Goal: Task Accomplishment & Management: Manage account settings

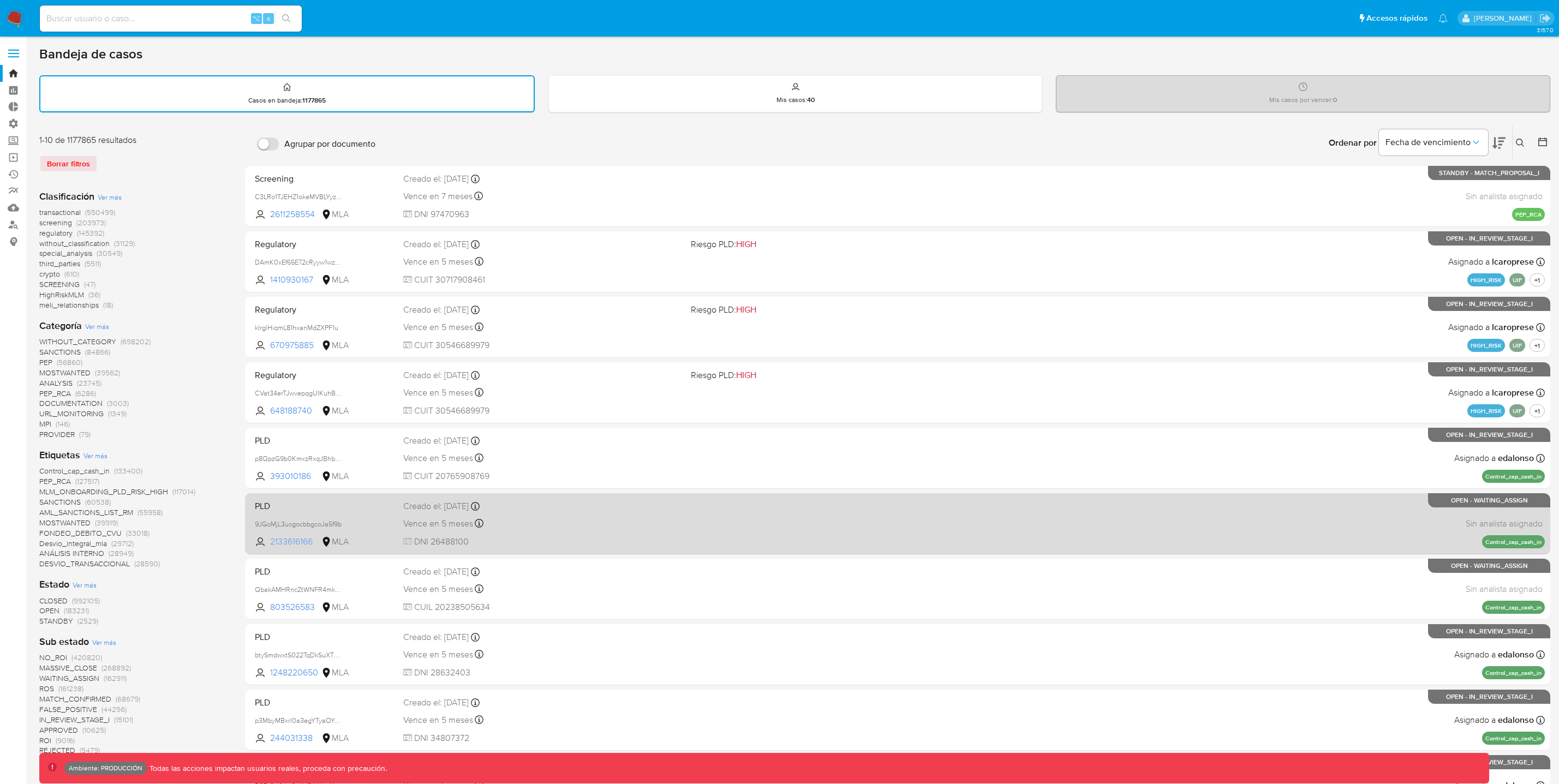
scroll to position [468, 0]
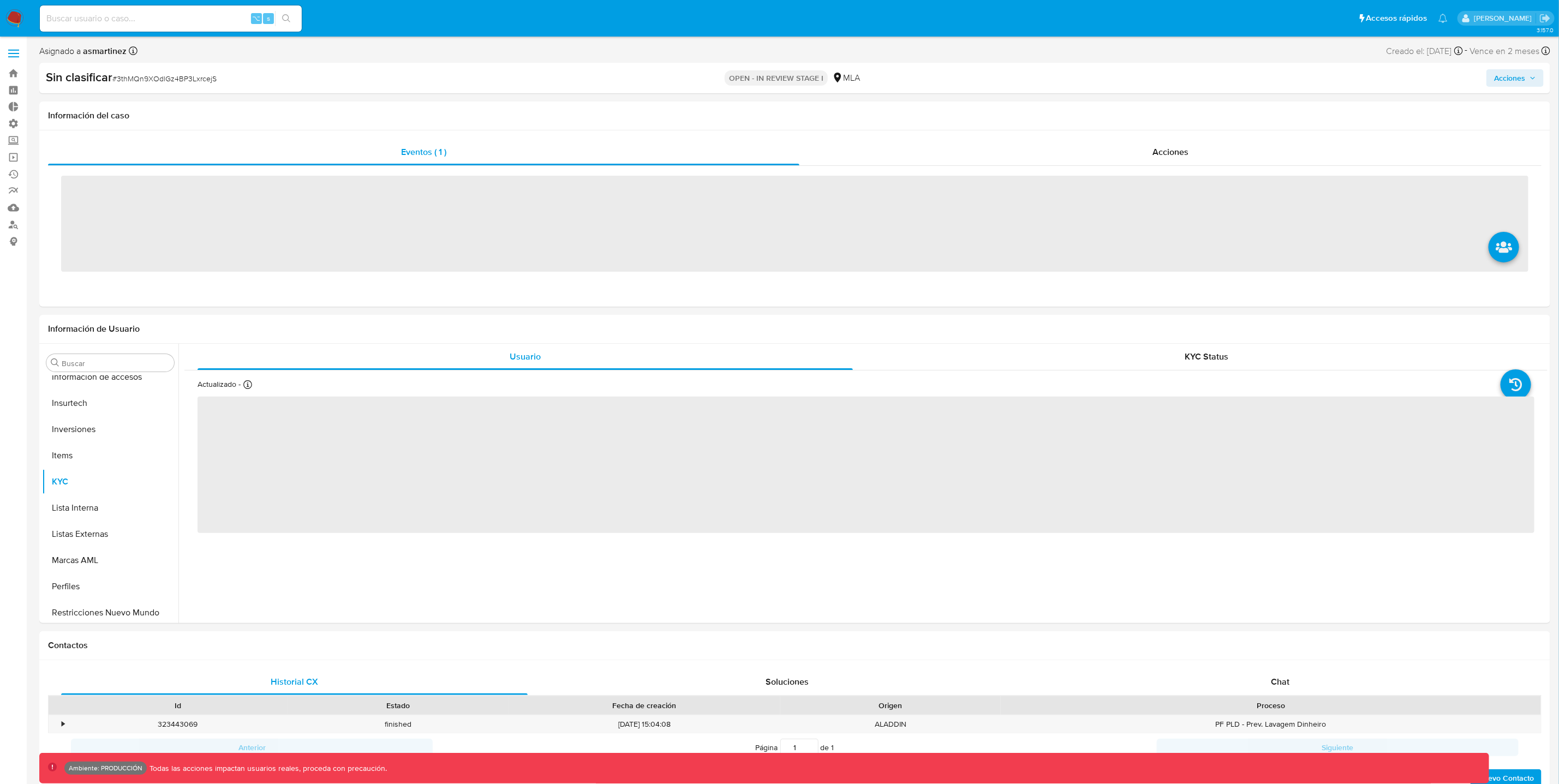
scroll to position [513, 0]
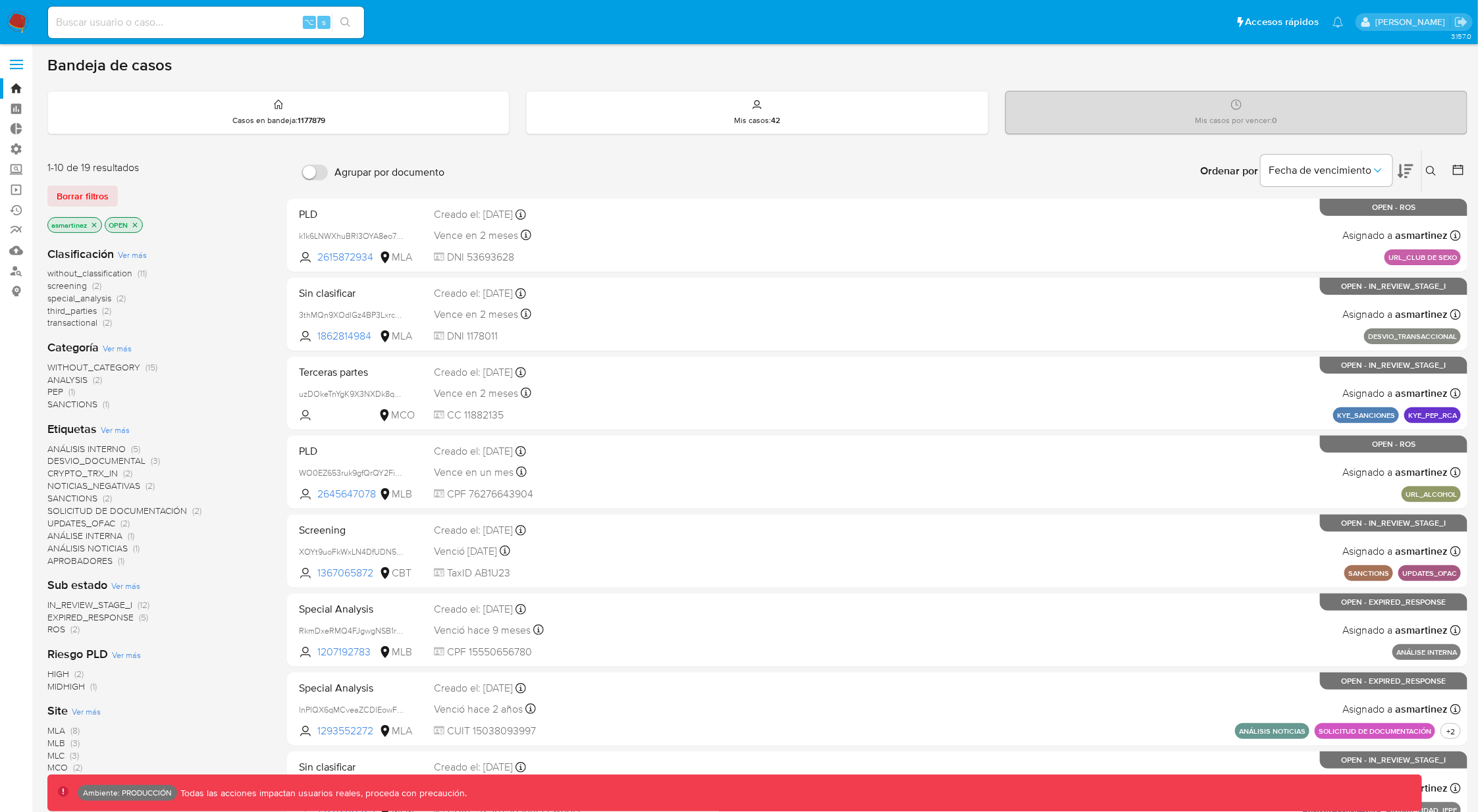
click at [132, 19] on input at bounding box center [206, 22] width 316 height 17
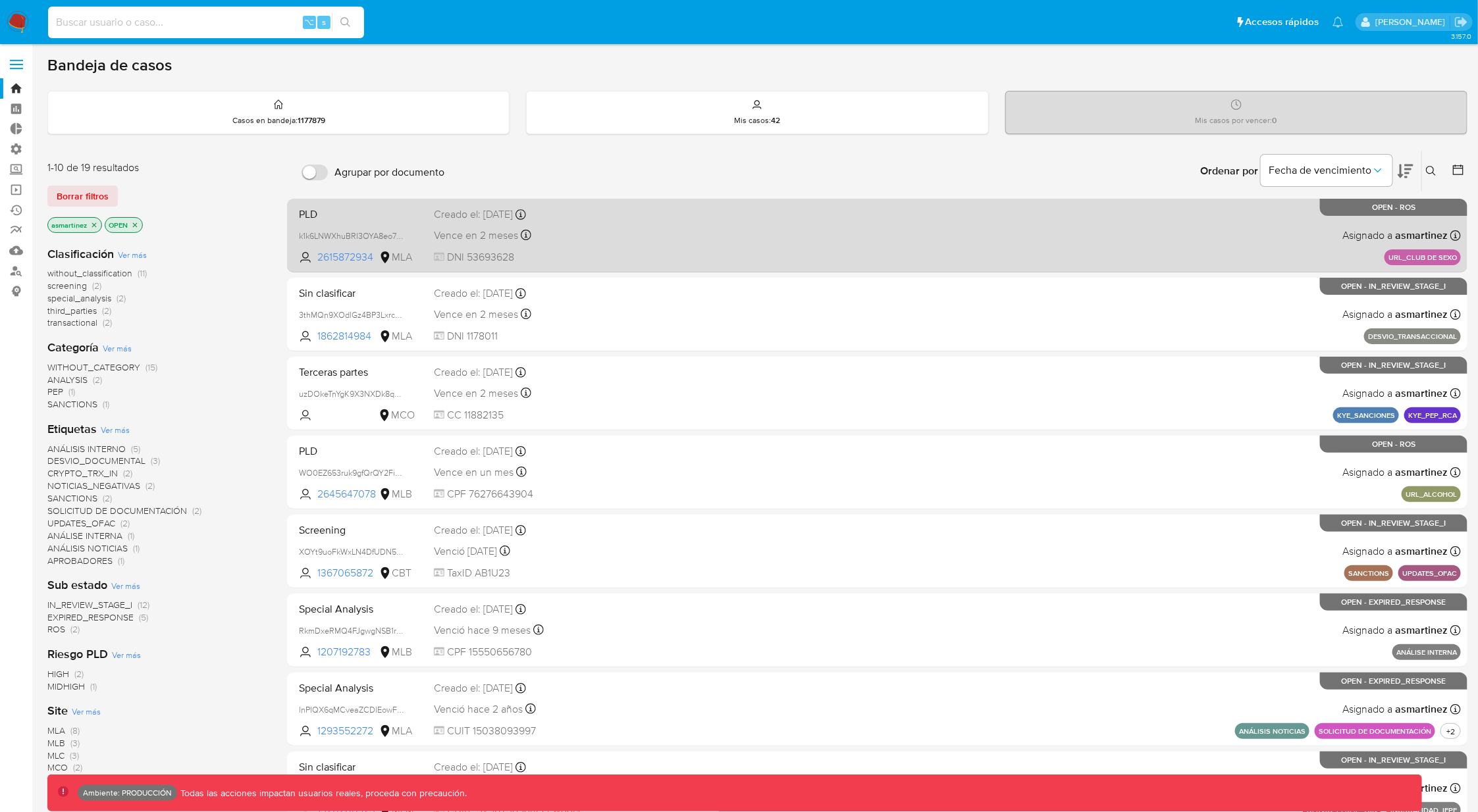
paste input "Qk5EaLYx9yWhgXmjdb67vToO"
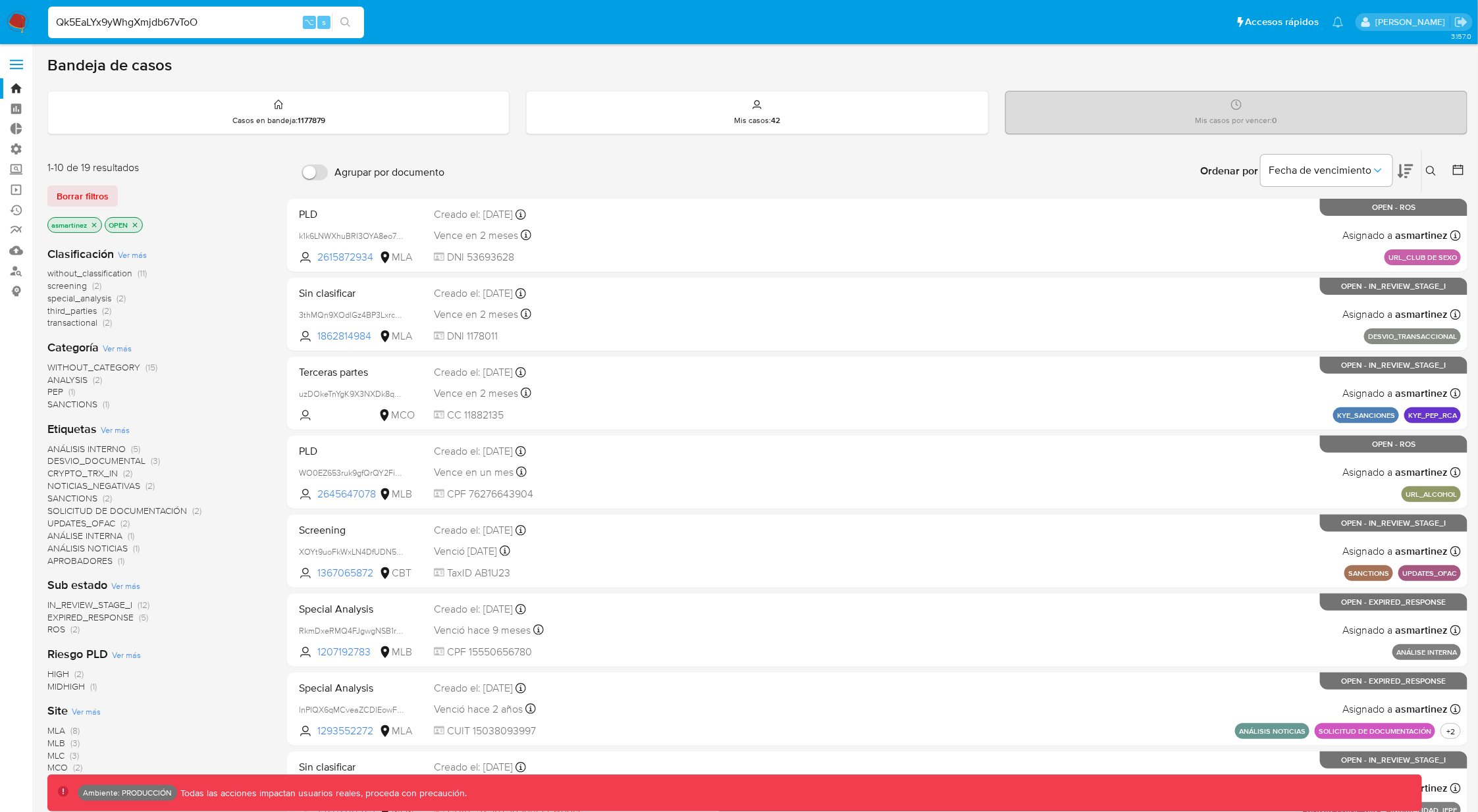
type input "Qk5EaLYx9yWhgXmjdb67vToO"
click at [343, 22] on icon "search-icon" at bounding box center [346, 22] width 11 height 11
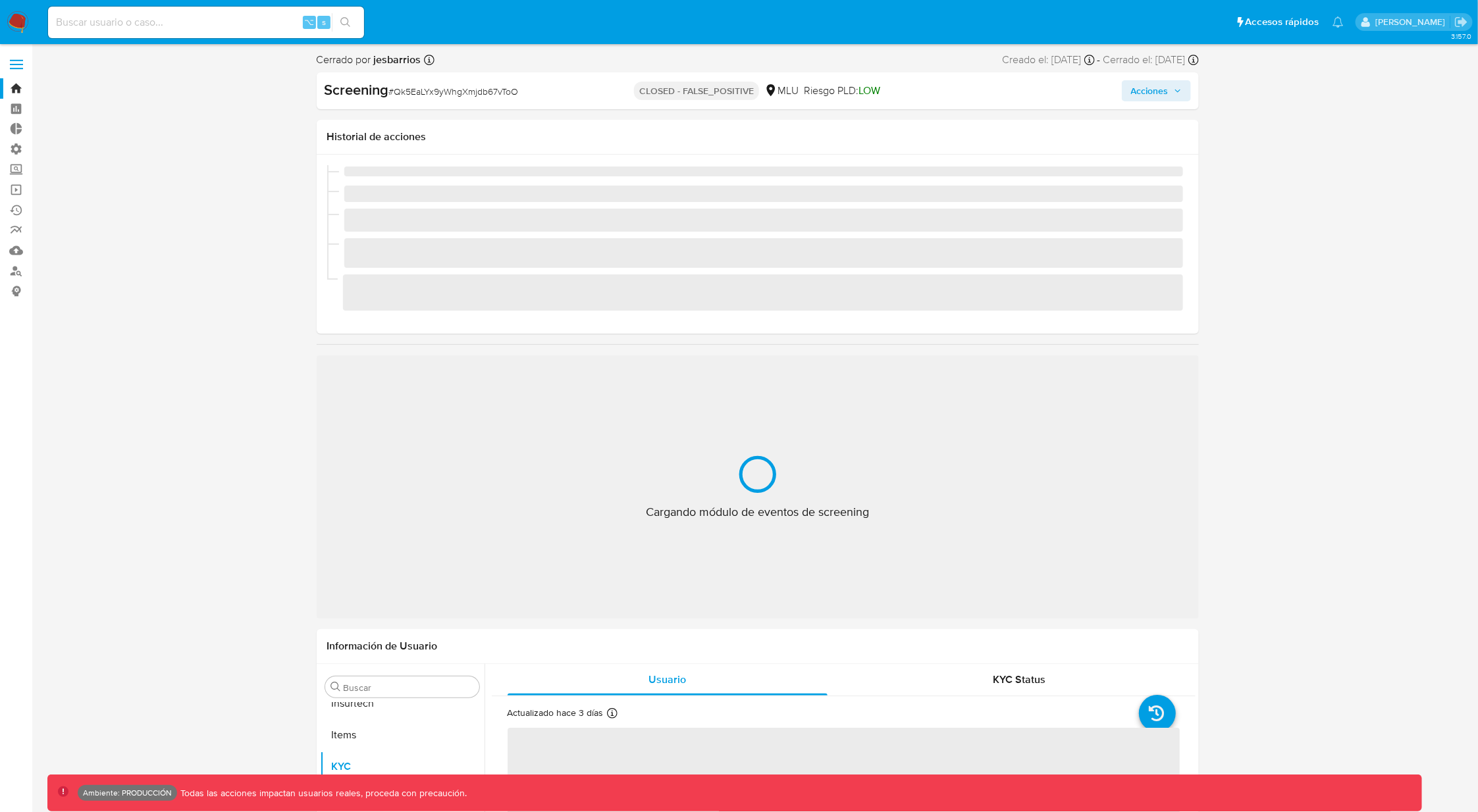
scroll to position [587, 0]
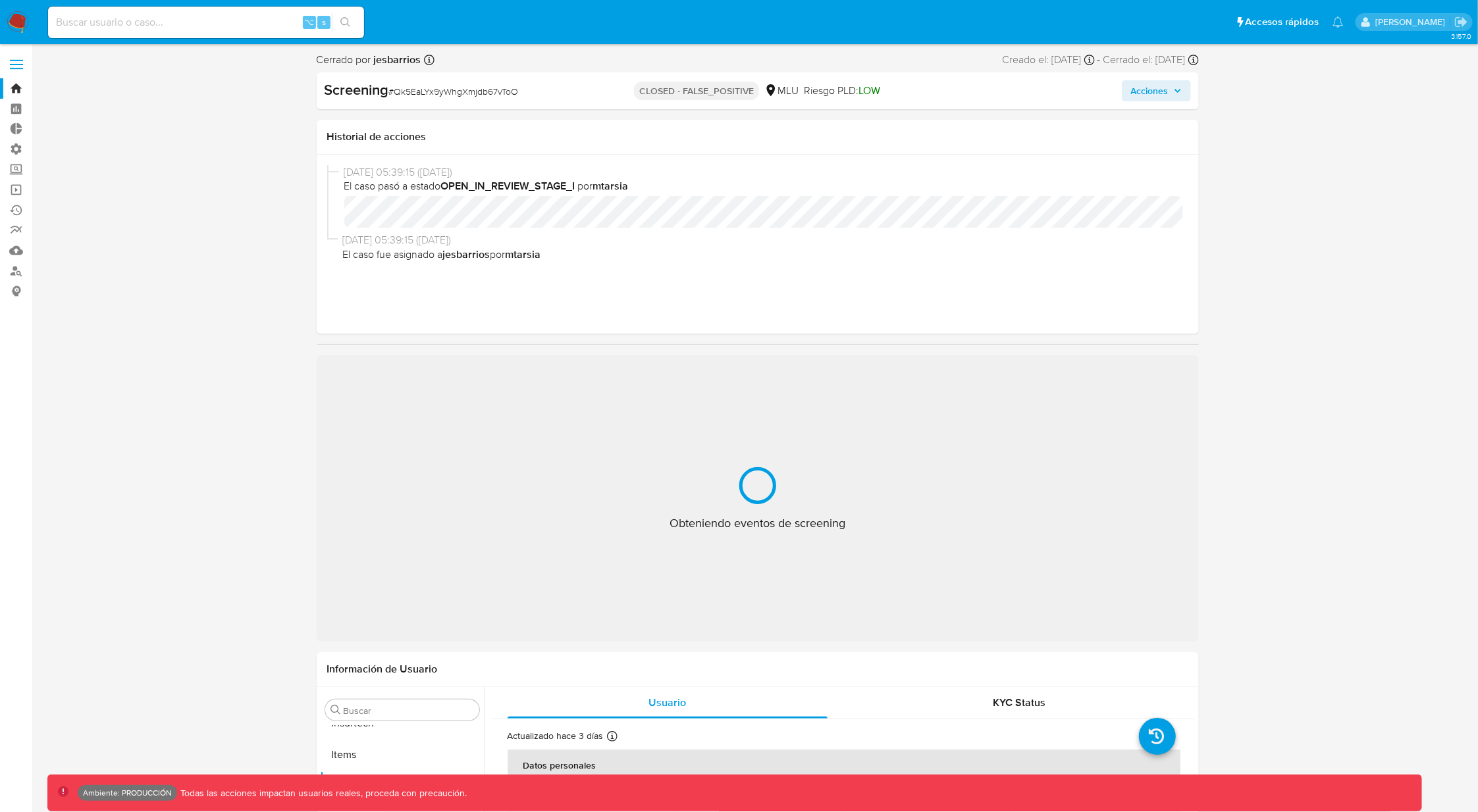
select select "10"
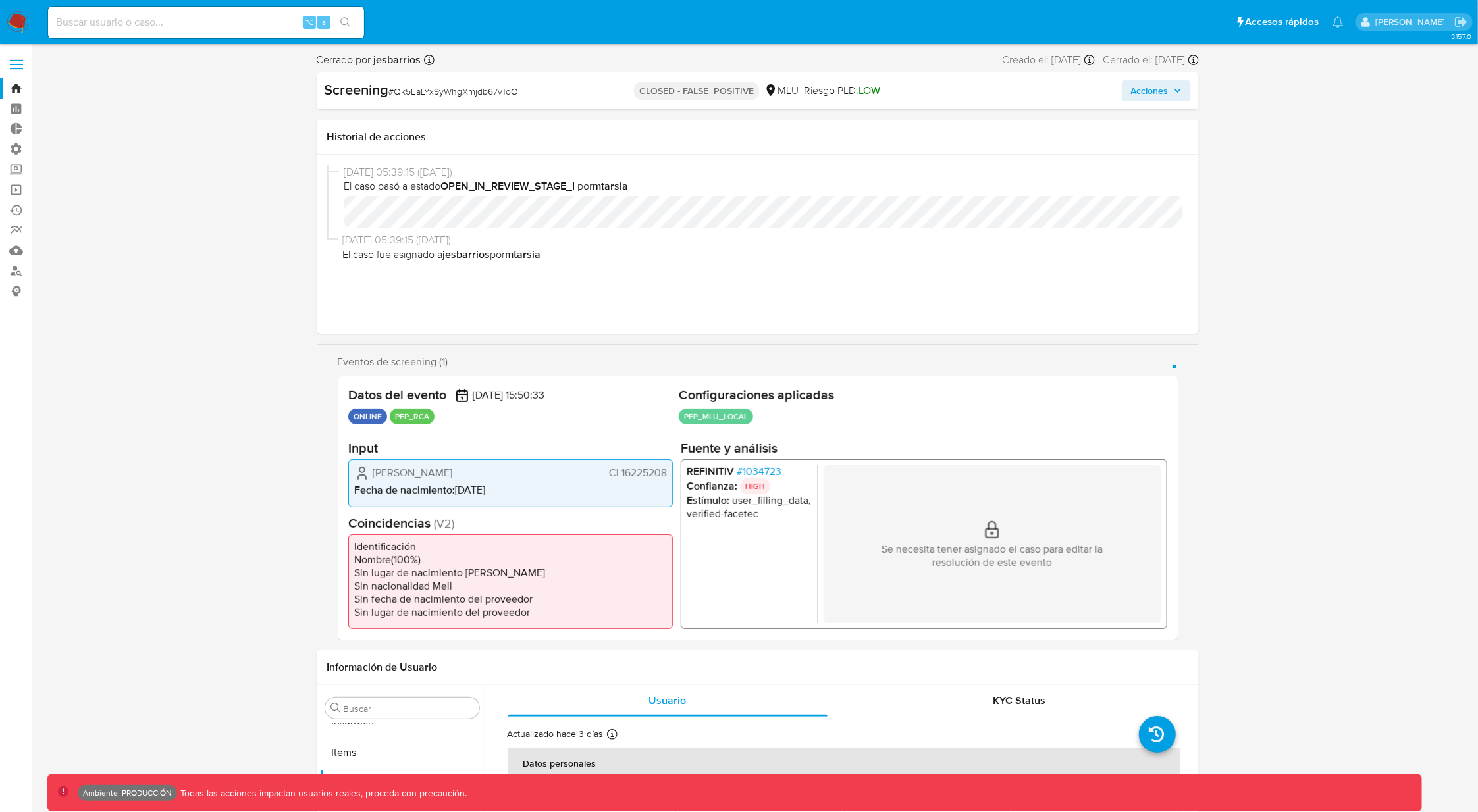
click at [987, 578] on div "Se necesita tener asignado el caso para editar la resolución de este evento" at bounding box center [992, 544] width 338 height 158
click at [1127, 94] on button "Acciones" at bounding box center [1156, 91] width 69 height 21
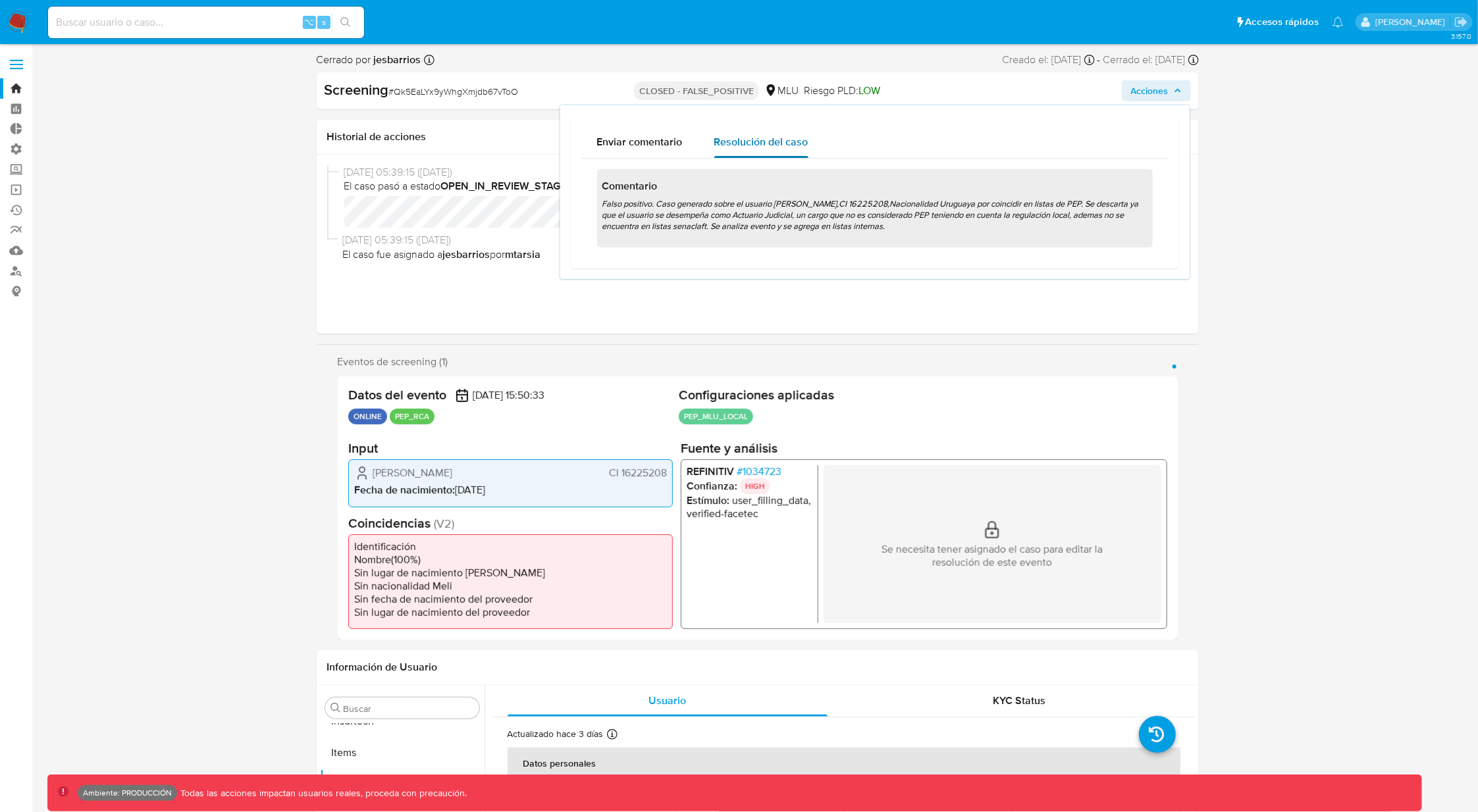
click at [777, 150] on div "Resolución del caso" at bounding box center [760, 142] width 94 height 32
click at [257, 17] on input at bounding box center [206, 22] width 316 height 17
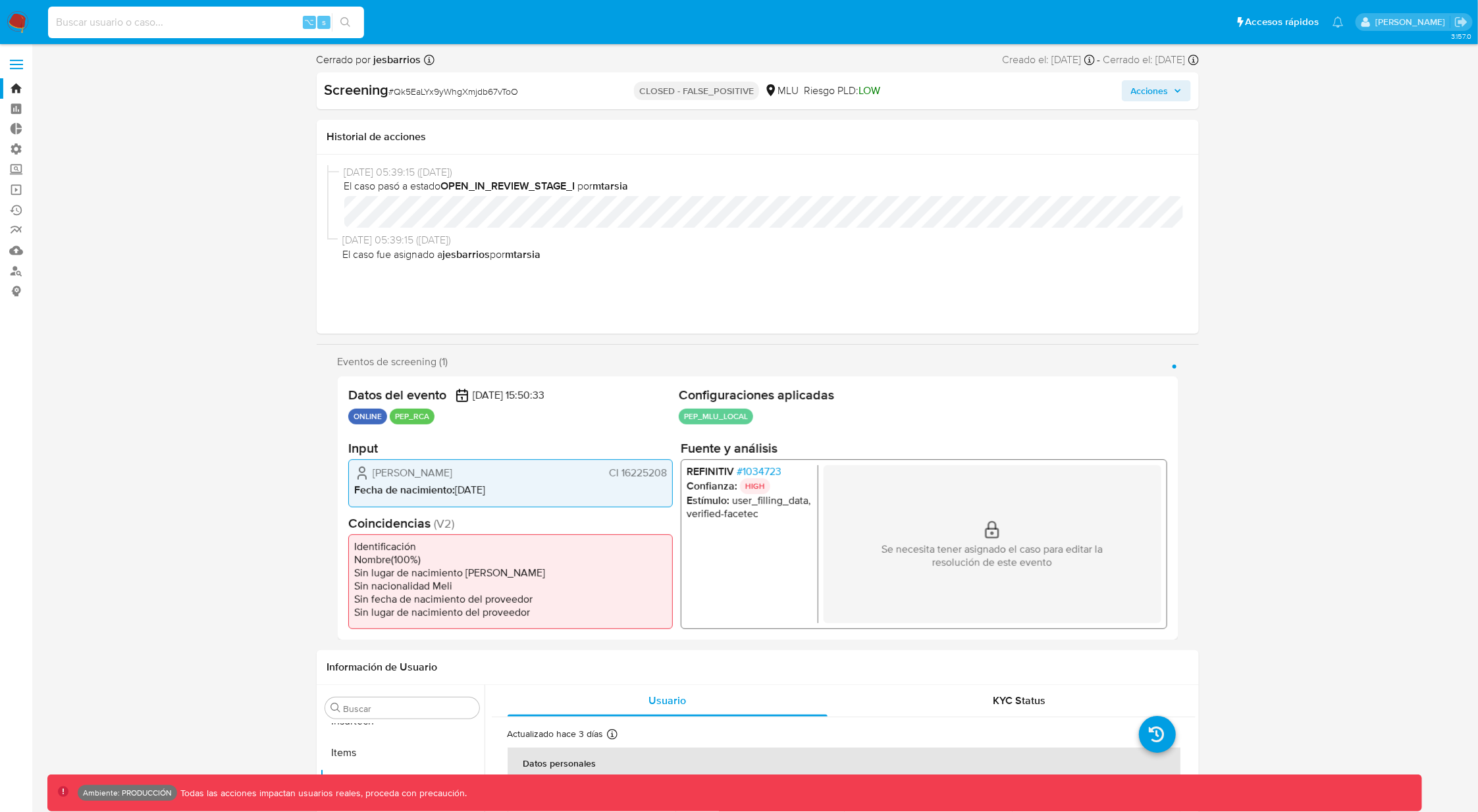
paste input "ItwlAMkbZTZHUQVuT5gtKd0C"
type input "ItwlAMkbZTZHUQVuT5gtKd0C"
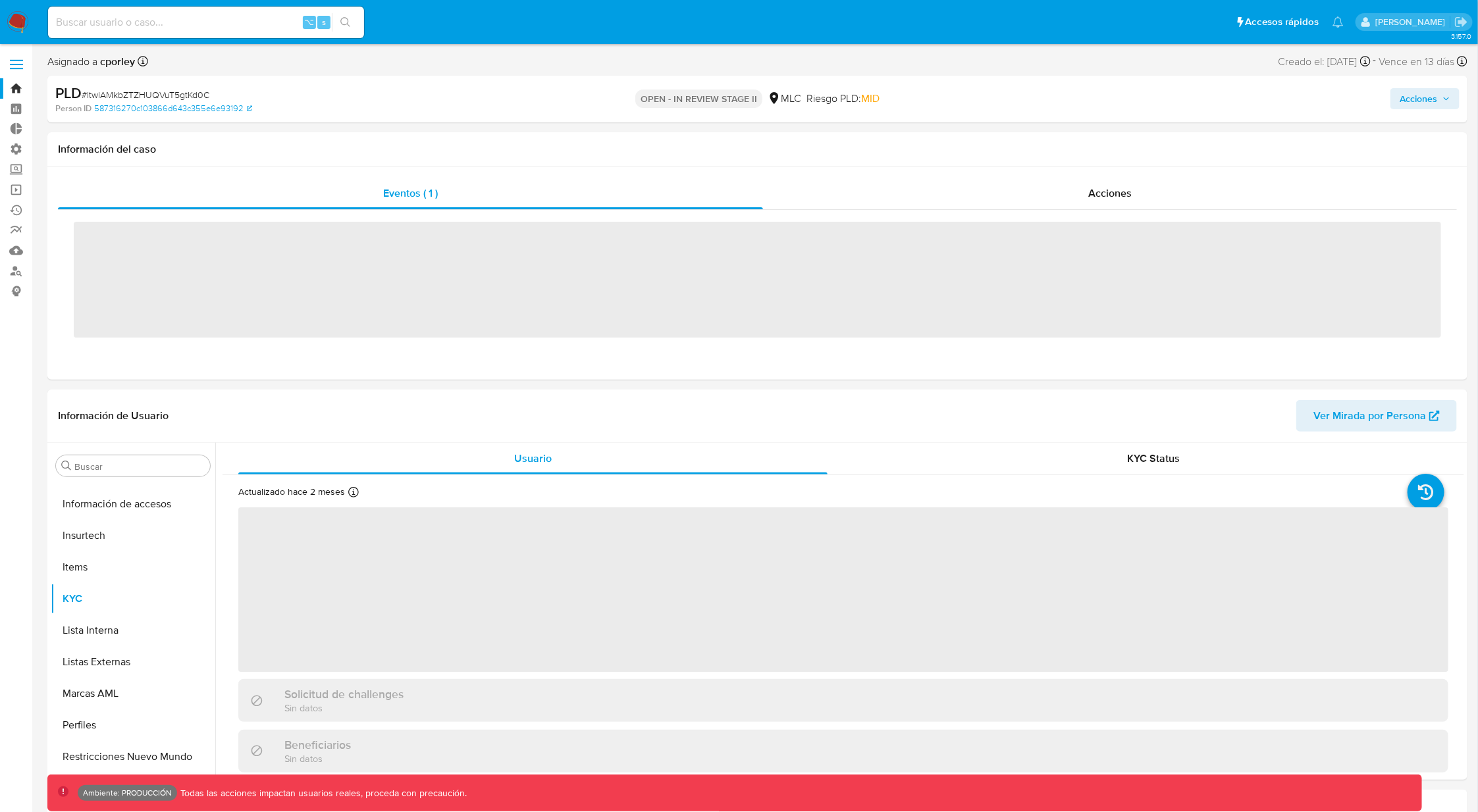
scroll to position [556, 0]
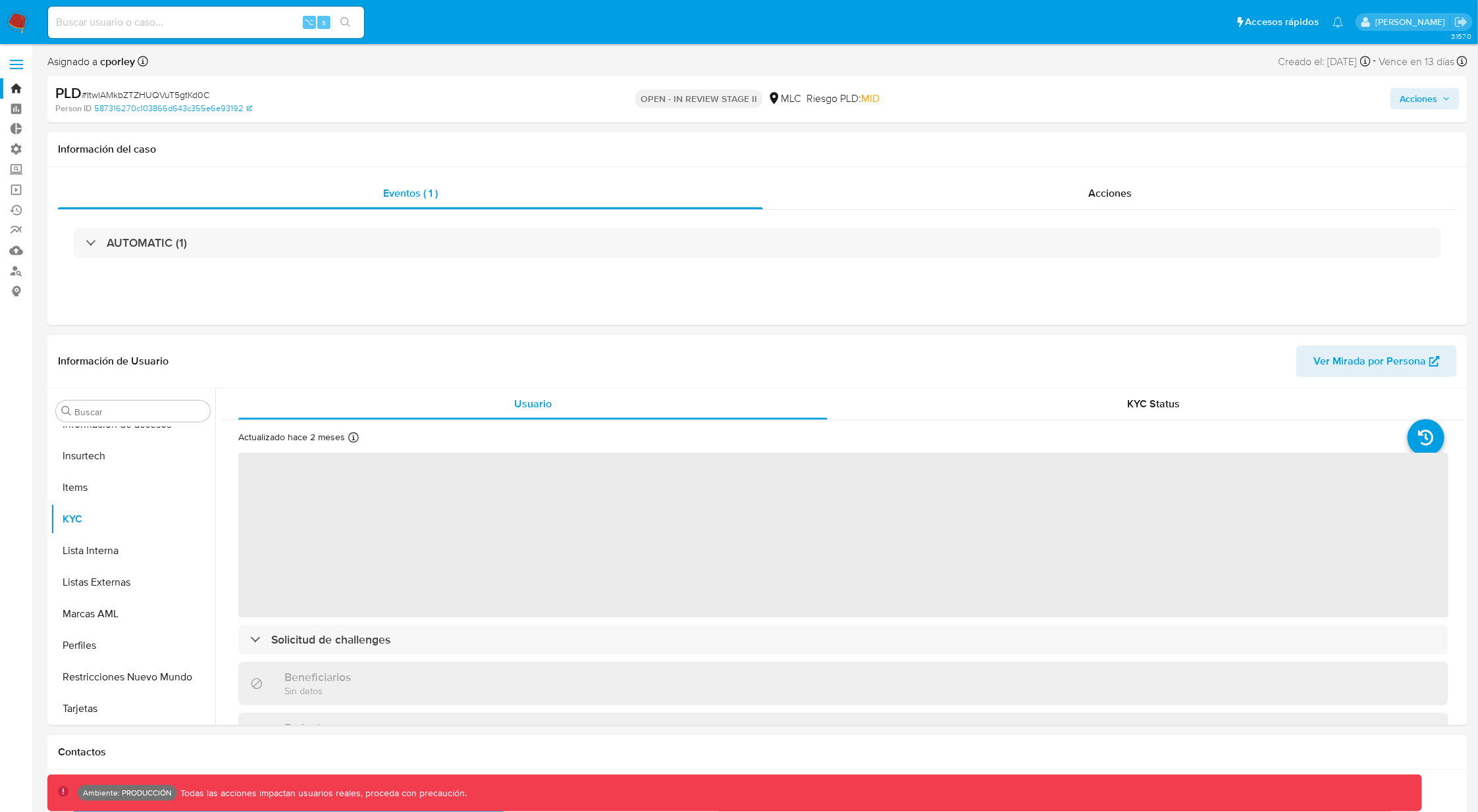
select select "10"
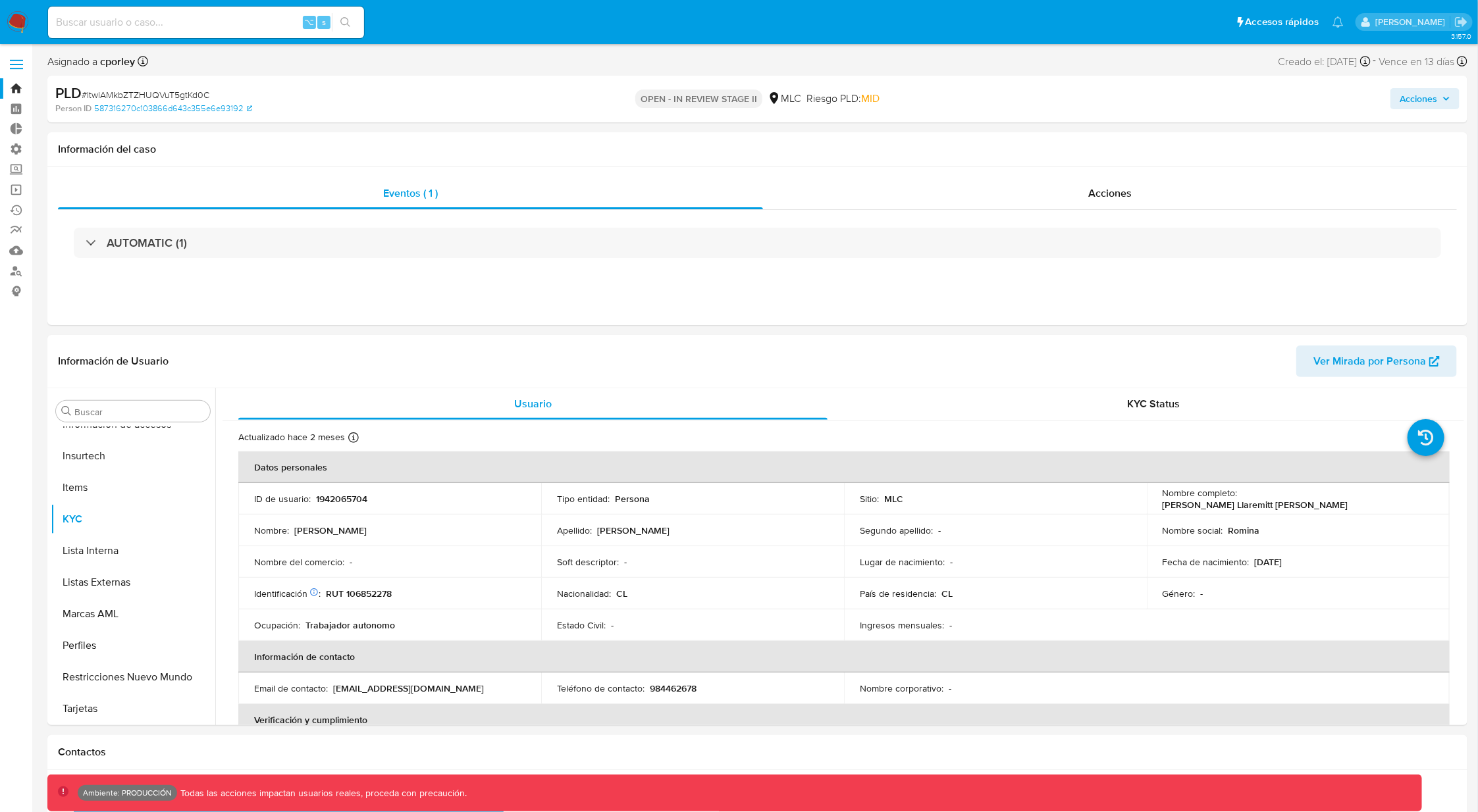
click at [264, 11] on div "⌥ s" at bounding box center [206, 22] width 316 height 32
click at [254, 29] on input at bounding box center [206, 22] width 316 height 17
paste input "ItwlAMkbZTZHUQVuT5gtKd0C"
type input "ItwlAMkbZTZHUQVuT5gtKd0C"
click at [348, 26] on icon "search-icon" at bounding box center [345, 22] width 10 height 10
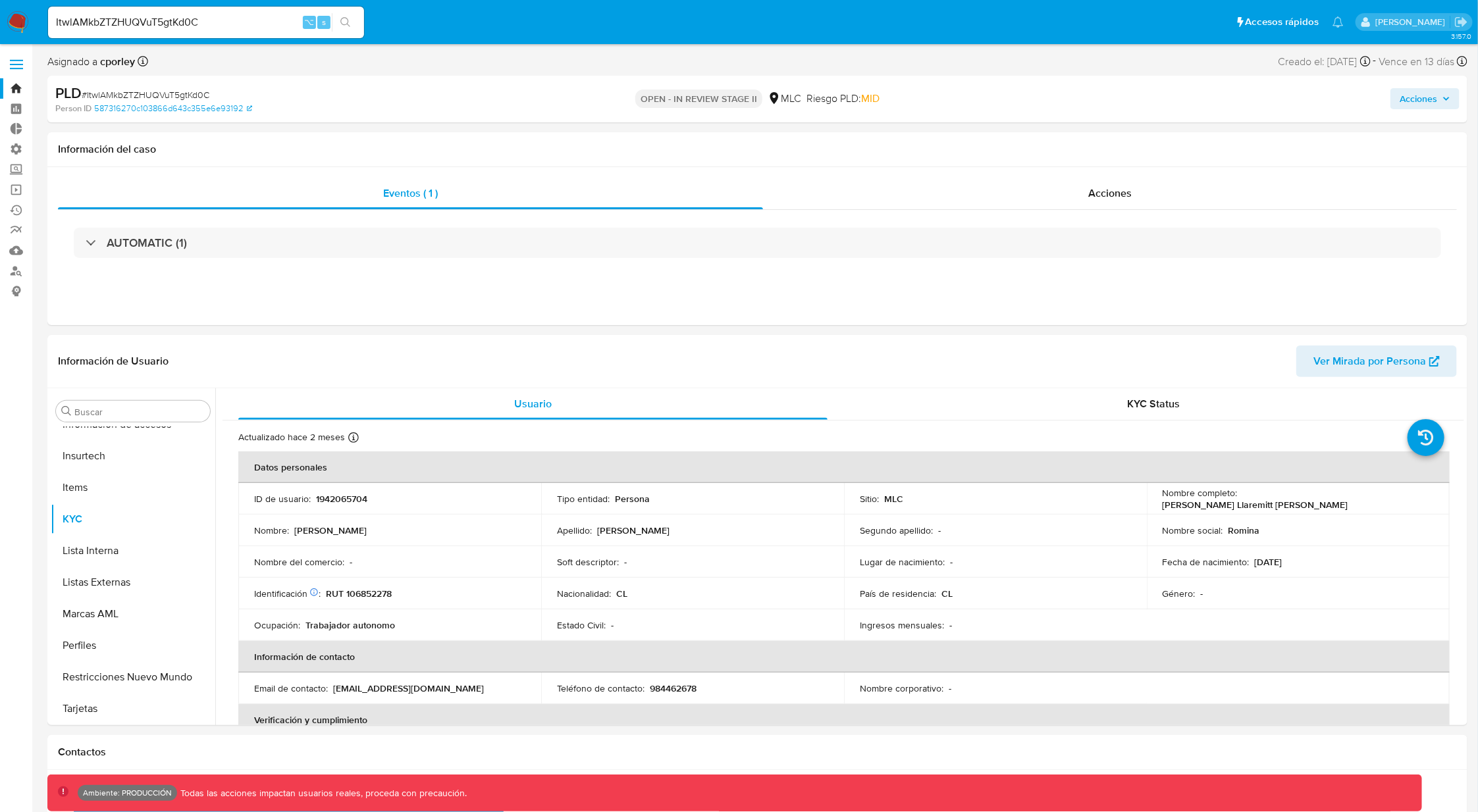
click at [1435, 102] on span "Acciones" at bounding box center [1418, 98] width 37 height 21
click at [1038, 84] on div "Acciones Enviar comentario ⌥ c Enviar" at bounding box center [1227, 99] width 465 height 31
click at [115, 57] on b "cporley" at bounding box center [116, 62] width 37 height 15
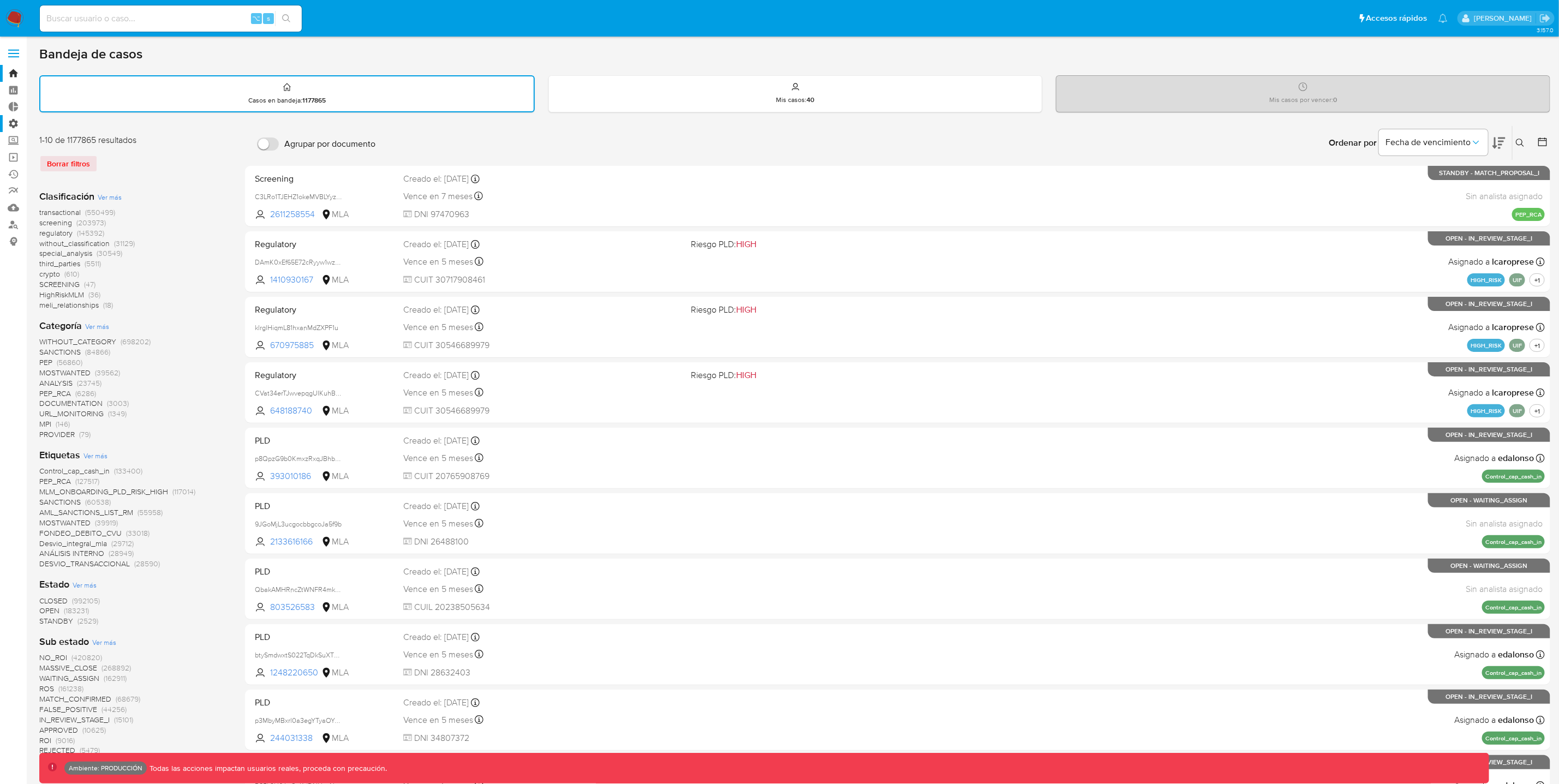
click at [12, 121] on label "Administración" at bounding box center [65, 123] width 130 height 17
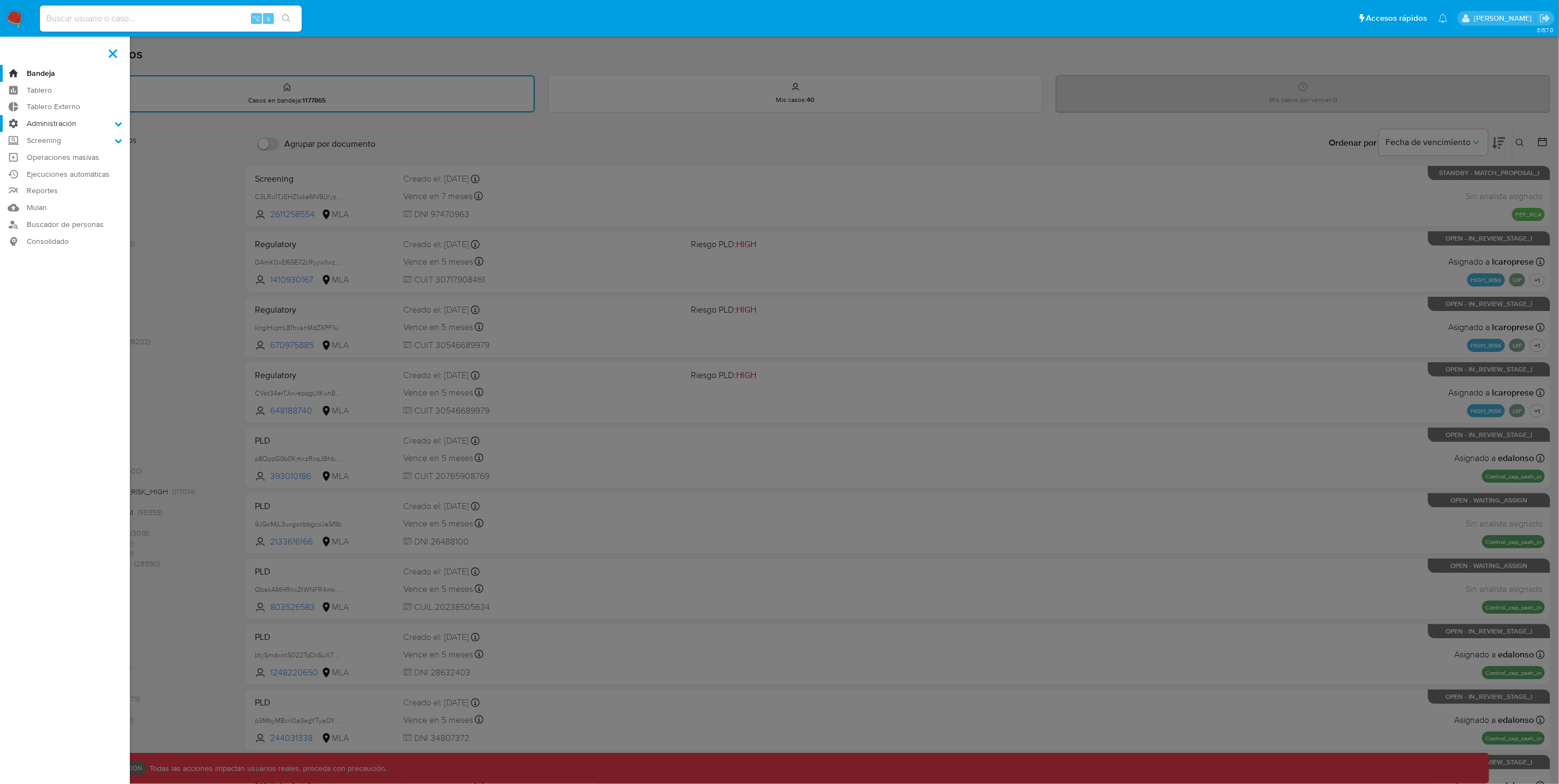
click at [0, 0] on input "Administración" at bounding box center [0, 0] width 0 height 0
click at [54, 152] on link "Roles" at bounding box center [65, 152] width 130 height 13
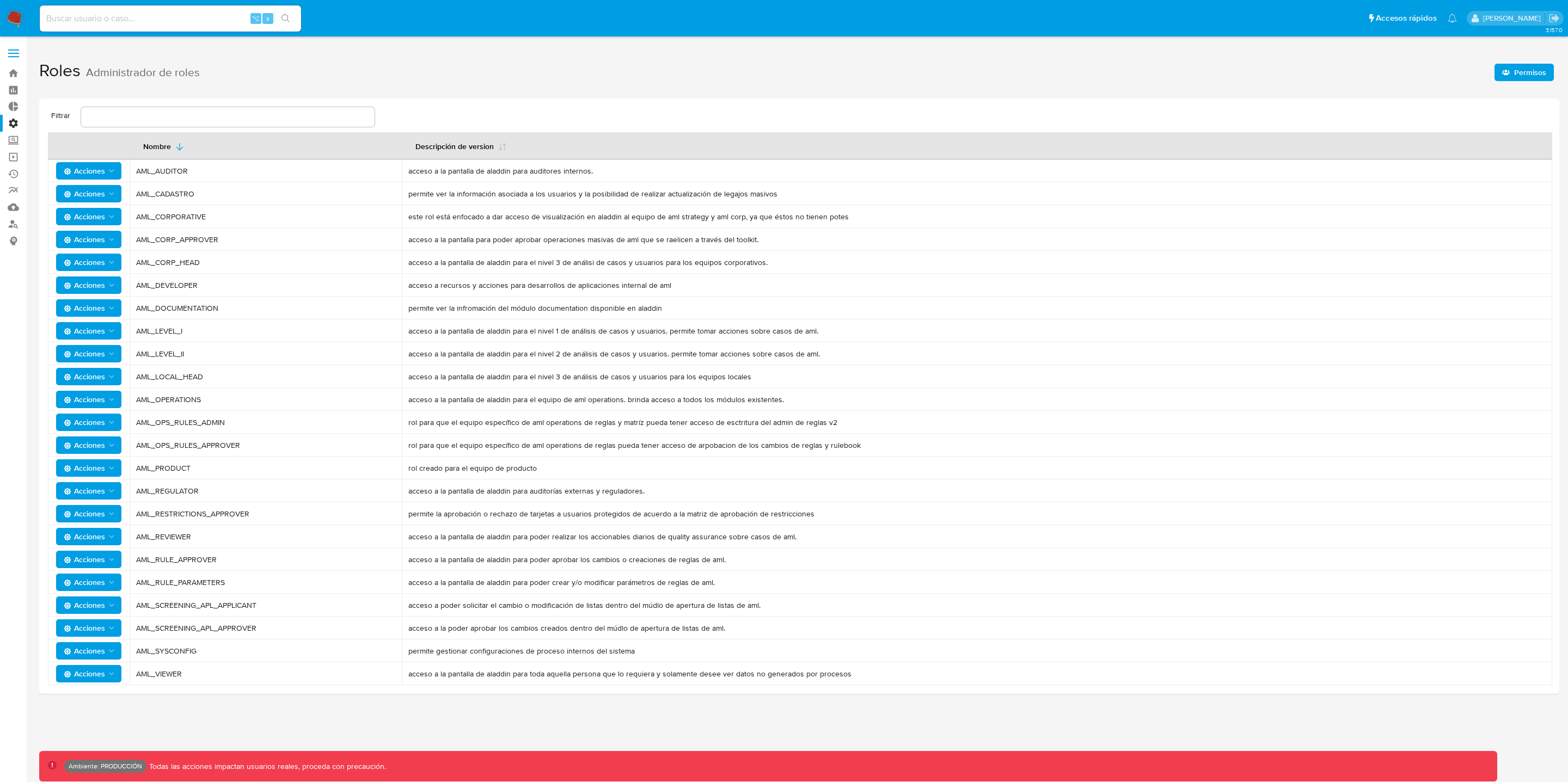
click at [1519, 74] on span "Permisos" at bounding box center [1530, 72] width 32 height 17
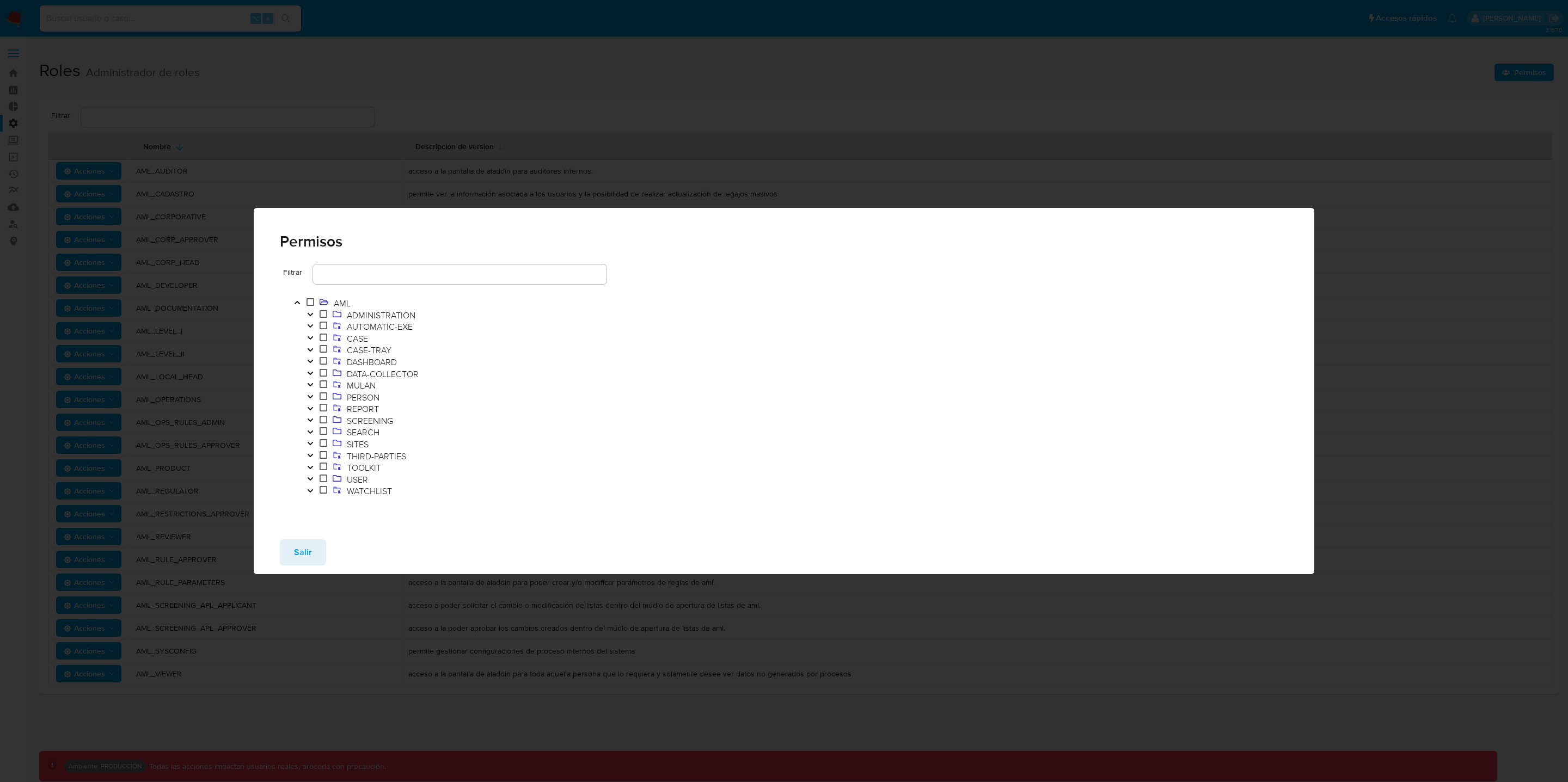
click at [314, 338] on button "Toggle" at bounding box center [310, 339] width 13 height 12
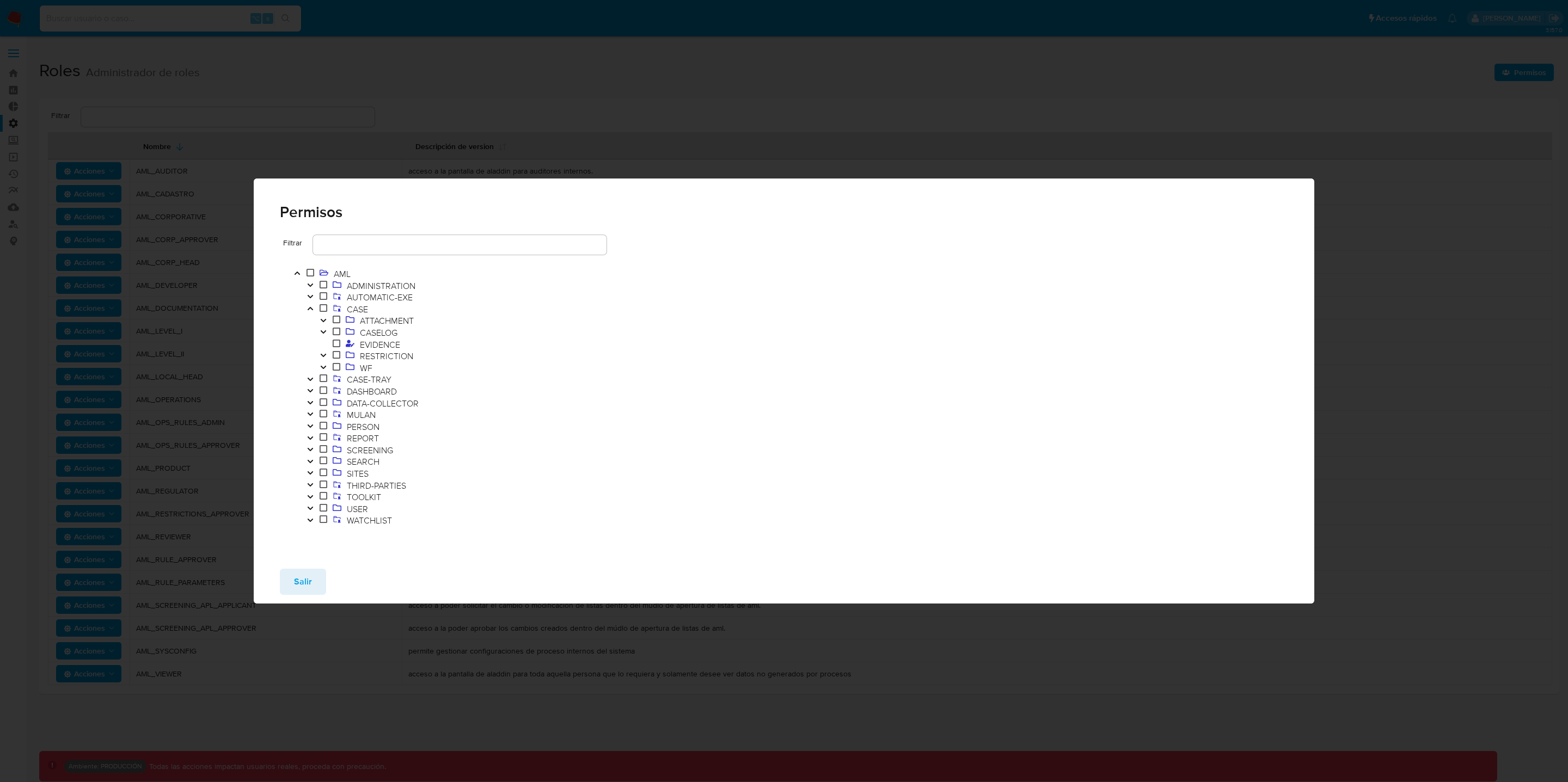
click at [327, 366] on button "Toggle" at bounding box center [323, 369] width 13 height 12
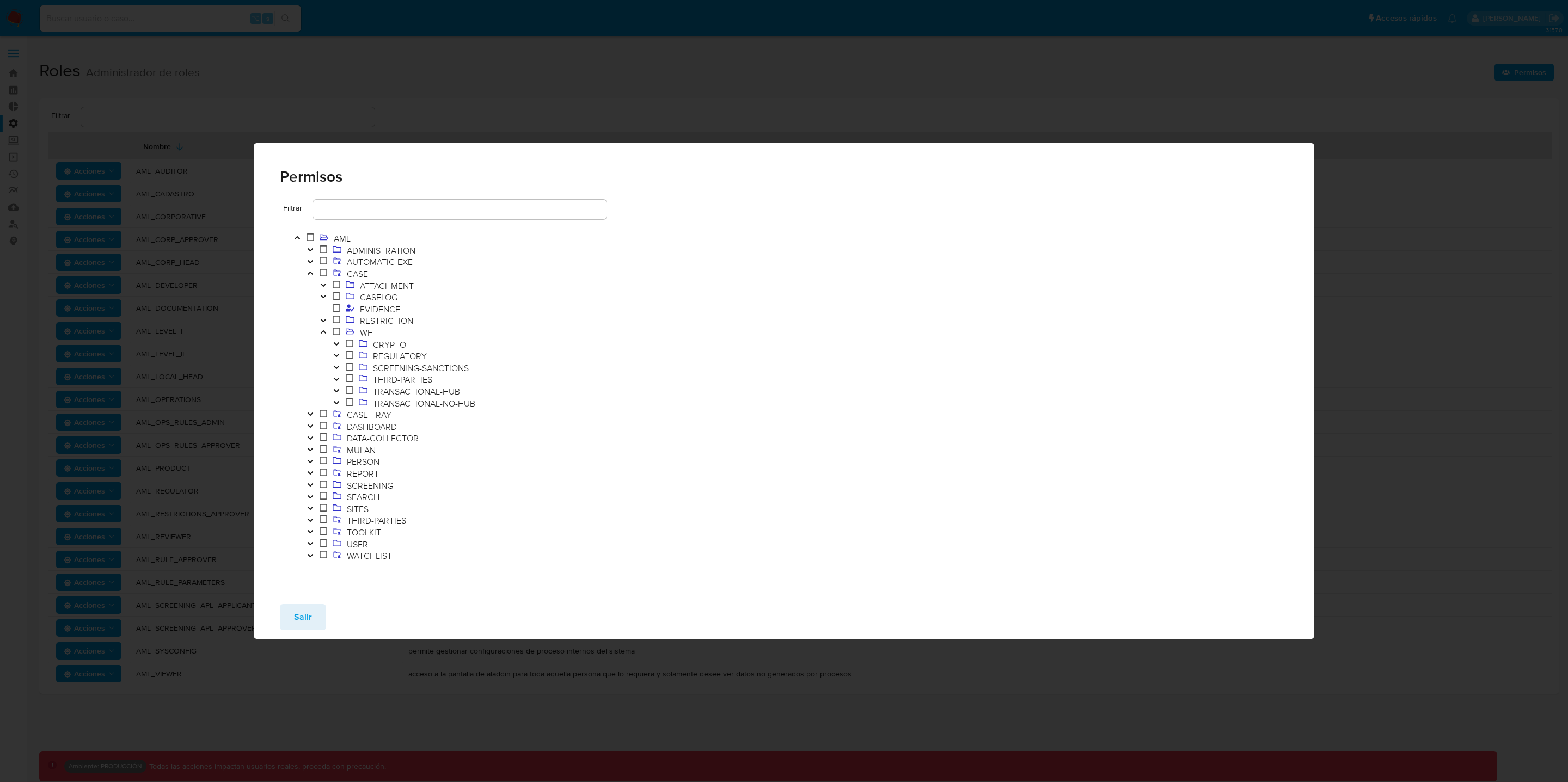
click at [338, 391] on icon "Toggle" at bounding box center [336, 390] width 5 height 3
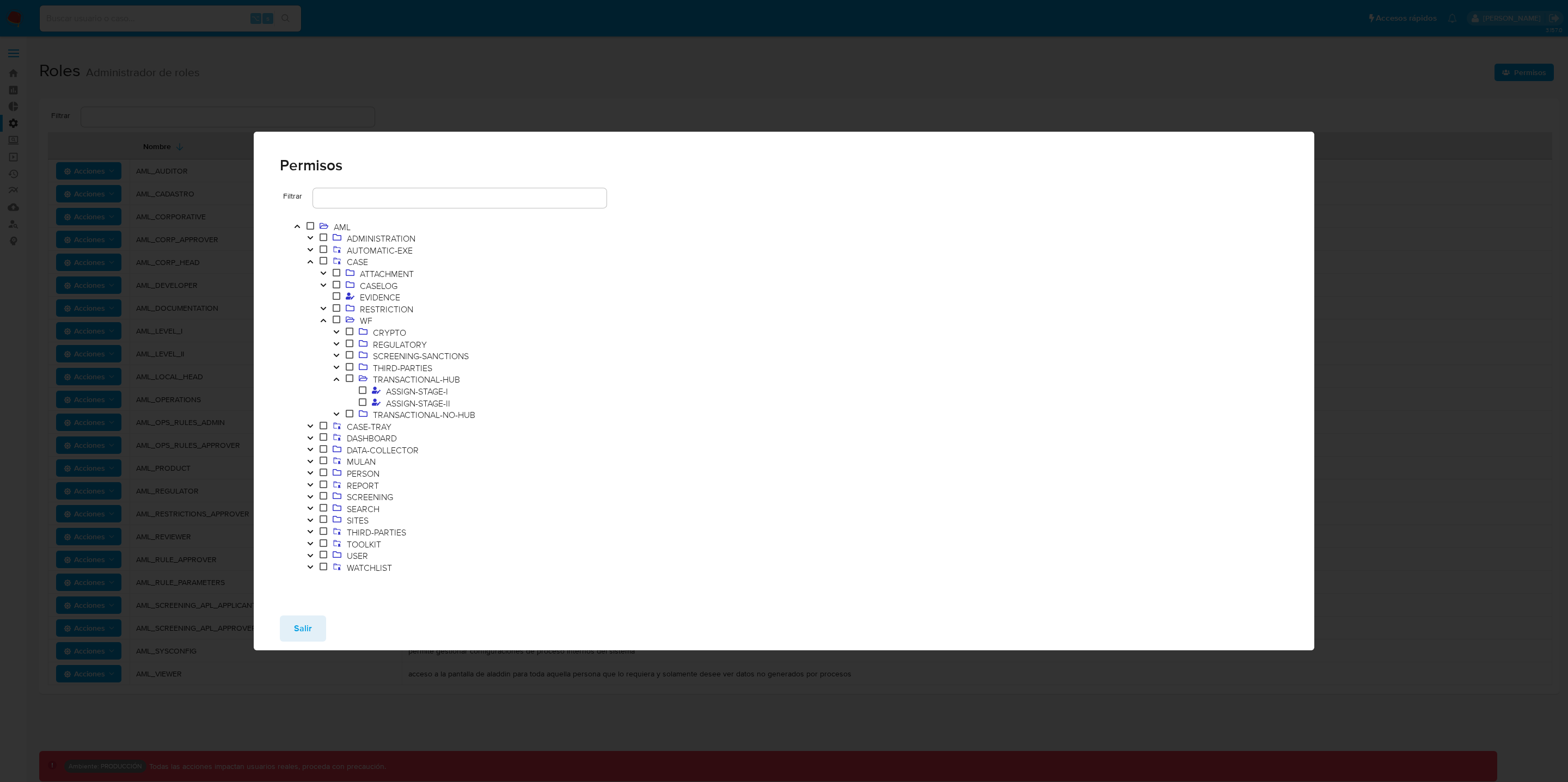
click at [338, 356] on icon "Toggle" at bounding box center [337, 355] width 8 height 6
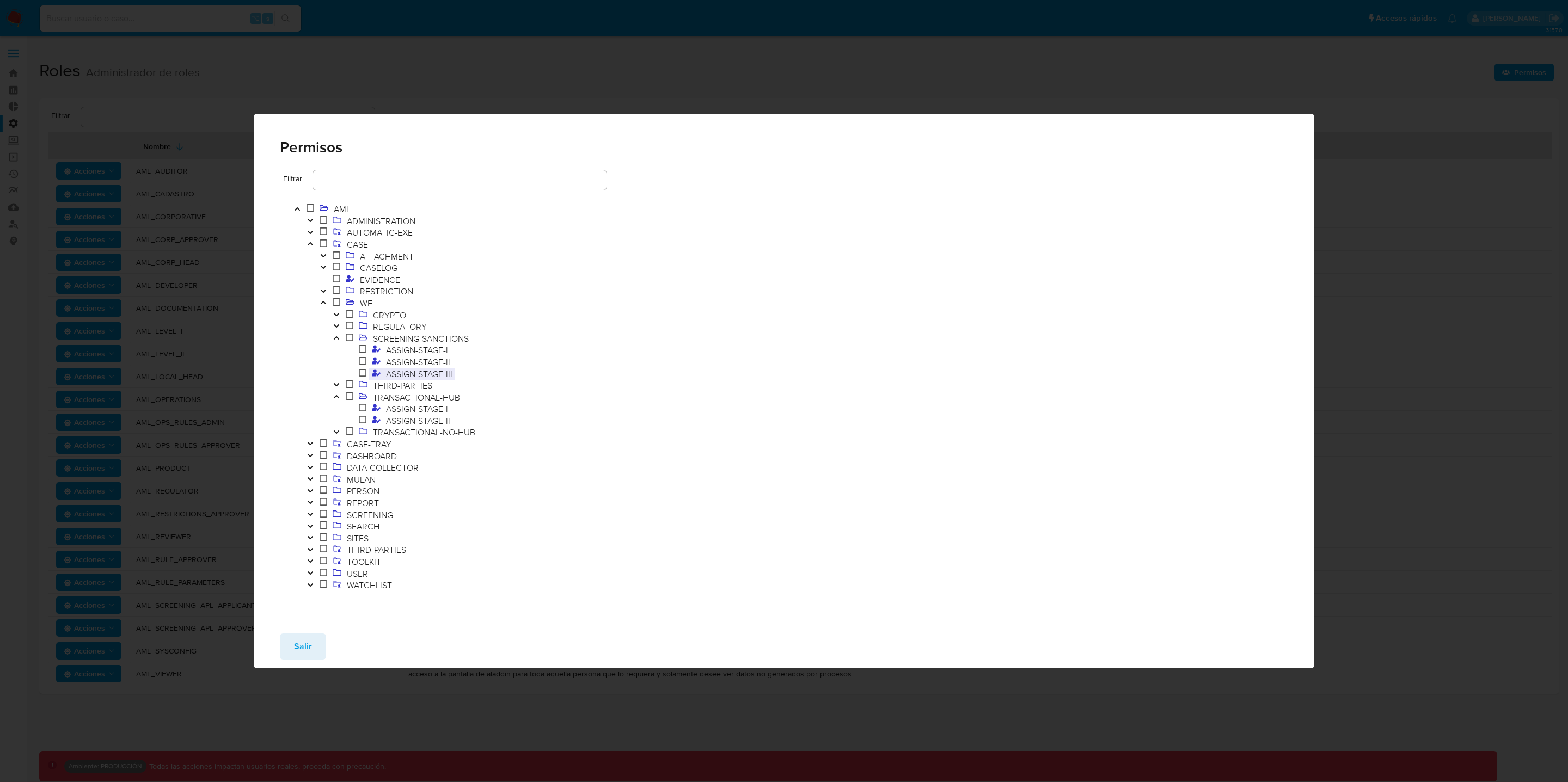
click at [431, 373] on span "ASSIGN-STAGE-III" at bounding box center [419, 374] width 72 height 12
click at [294, 651] on span "Salir" at bounding box center [303, 646] width 18 height 24
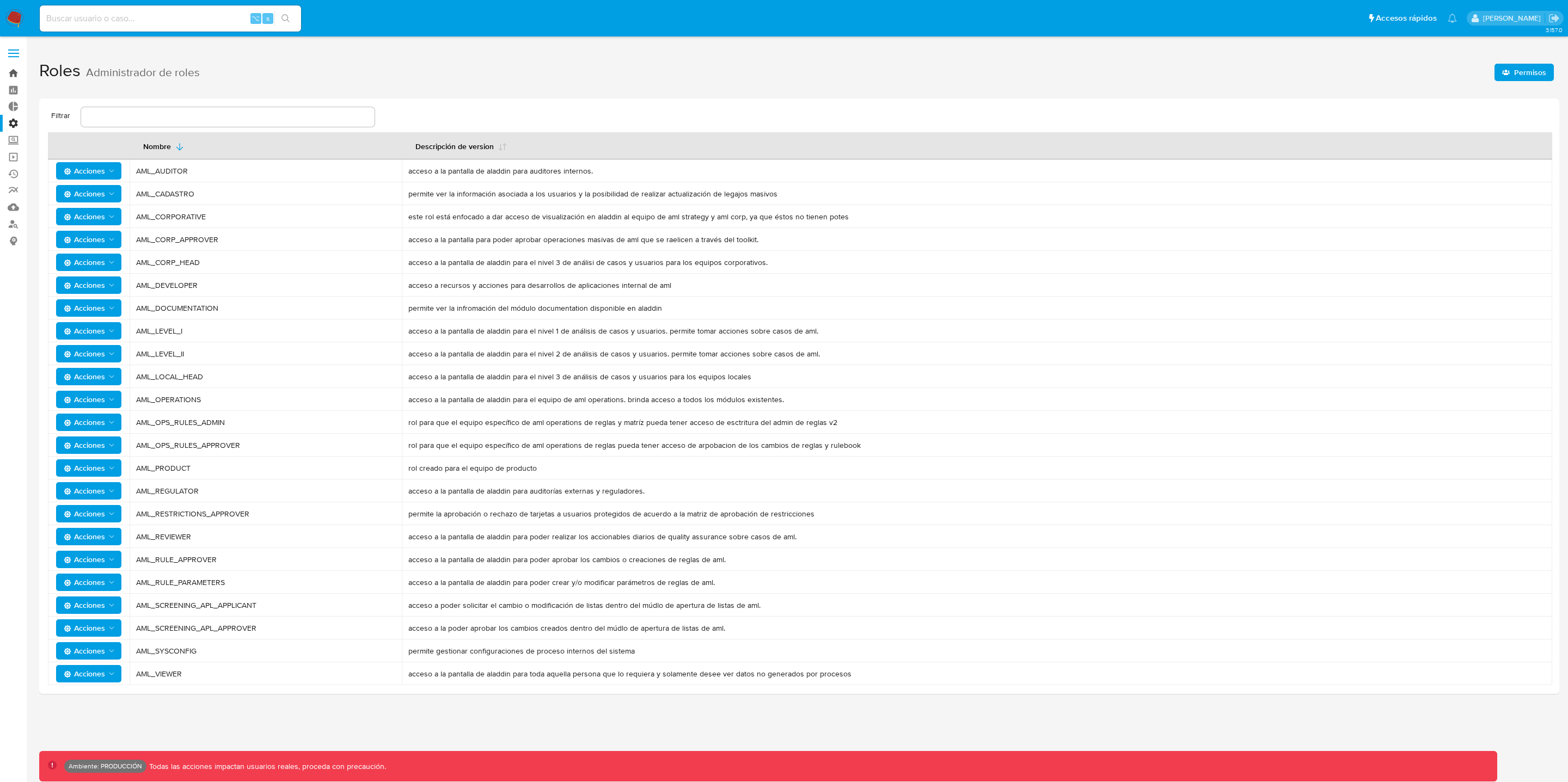
click at [15, 76] on link "Bandeja" at bounding box center [65, 73] width 129 height 17
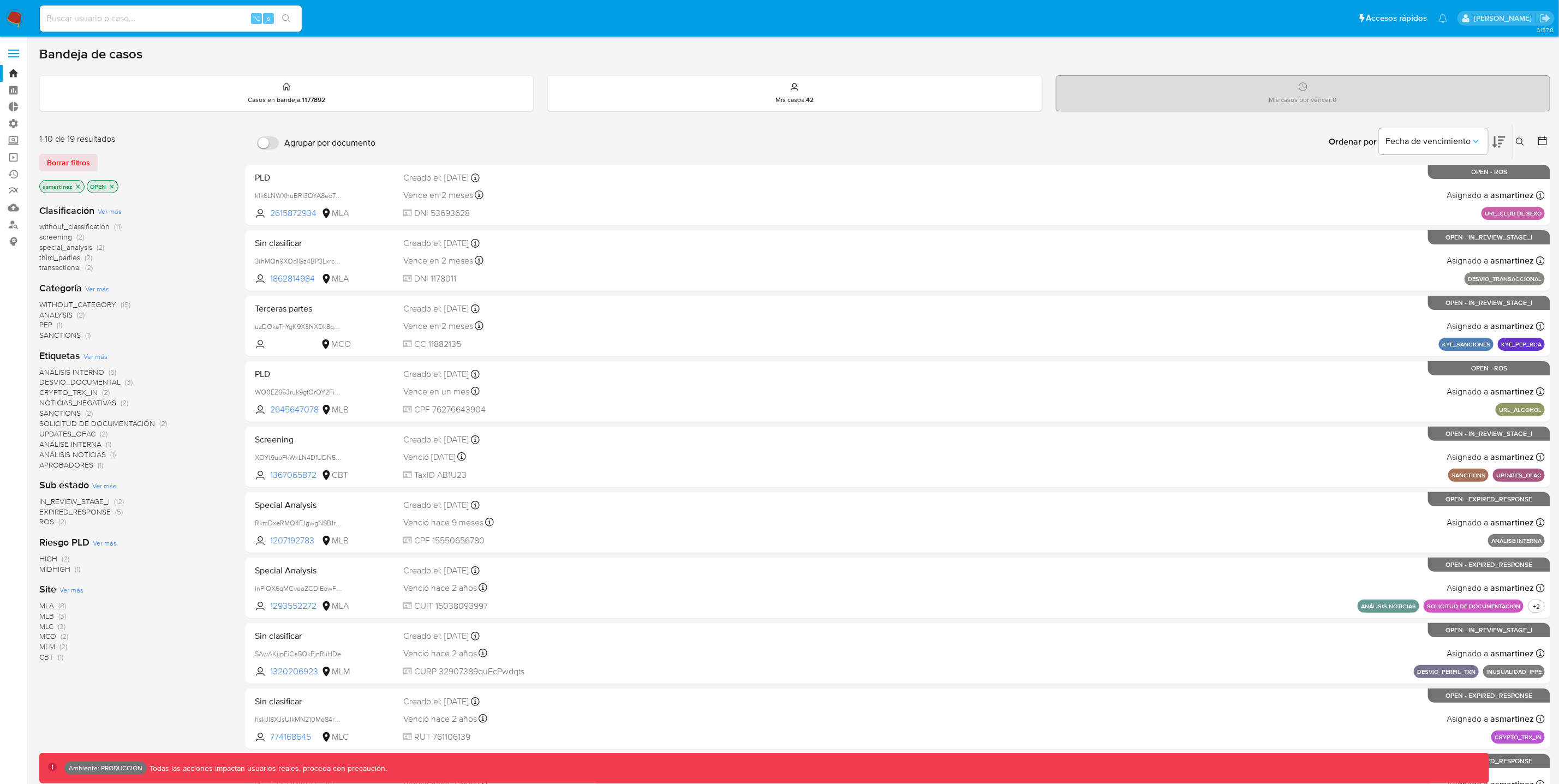
click at [76, 189] on icon "close-filter" at bounding box center [78, 186] width 6 height 6
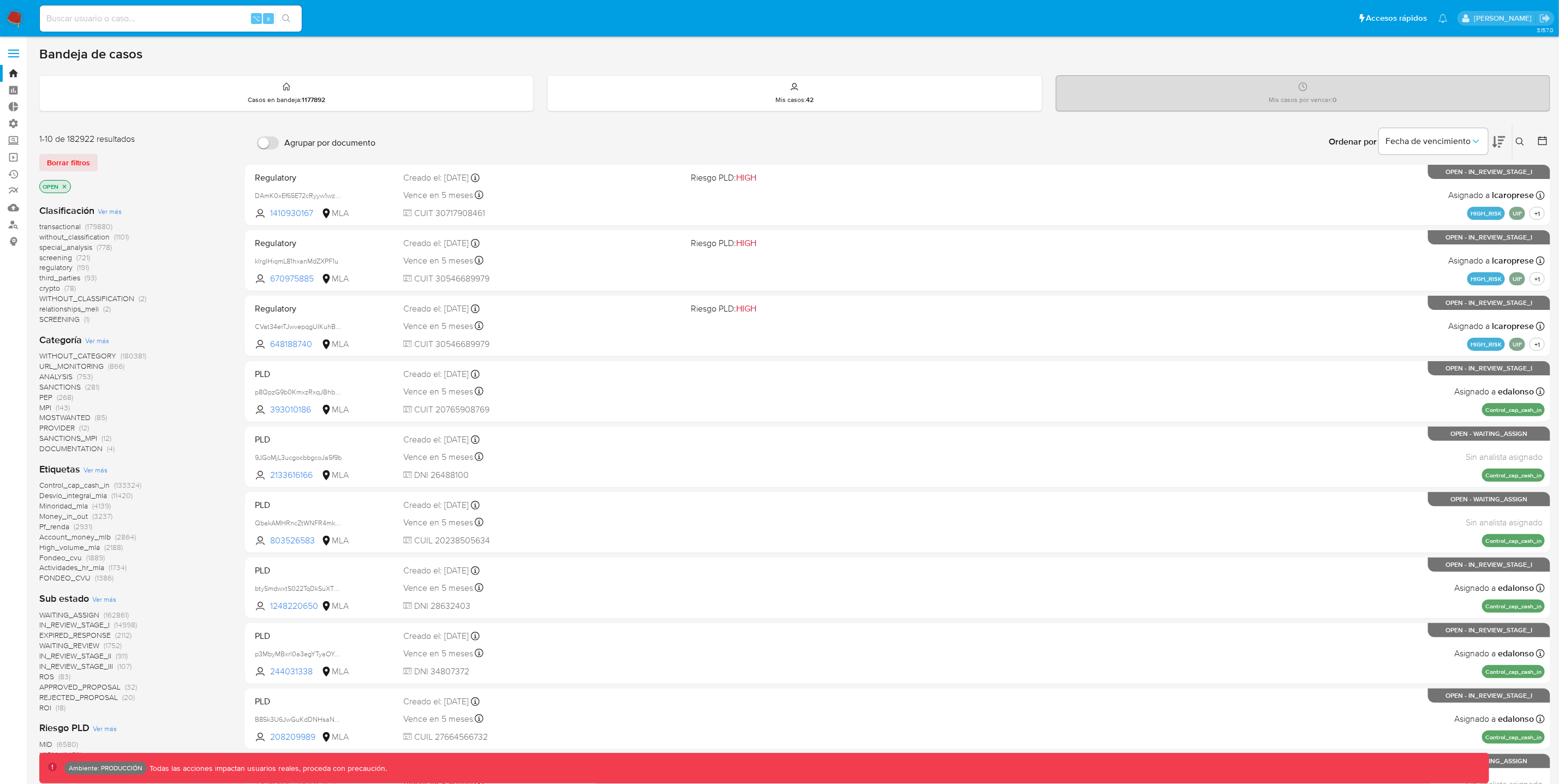
click at [64, 186] on icon "close-filter" at bounding box center [65, 186] width 4 height 4
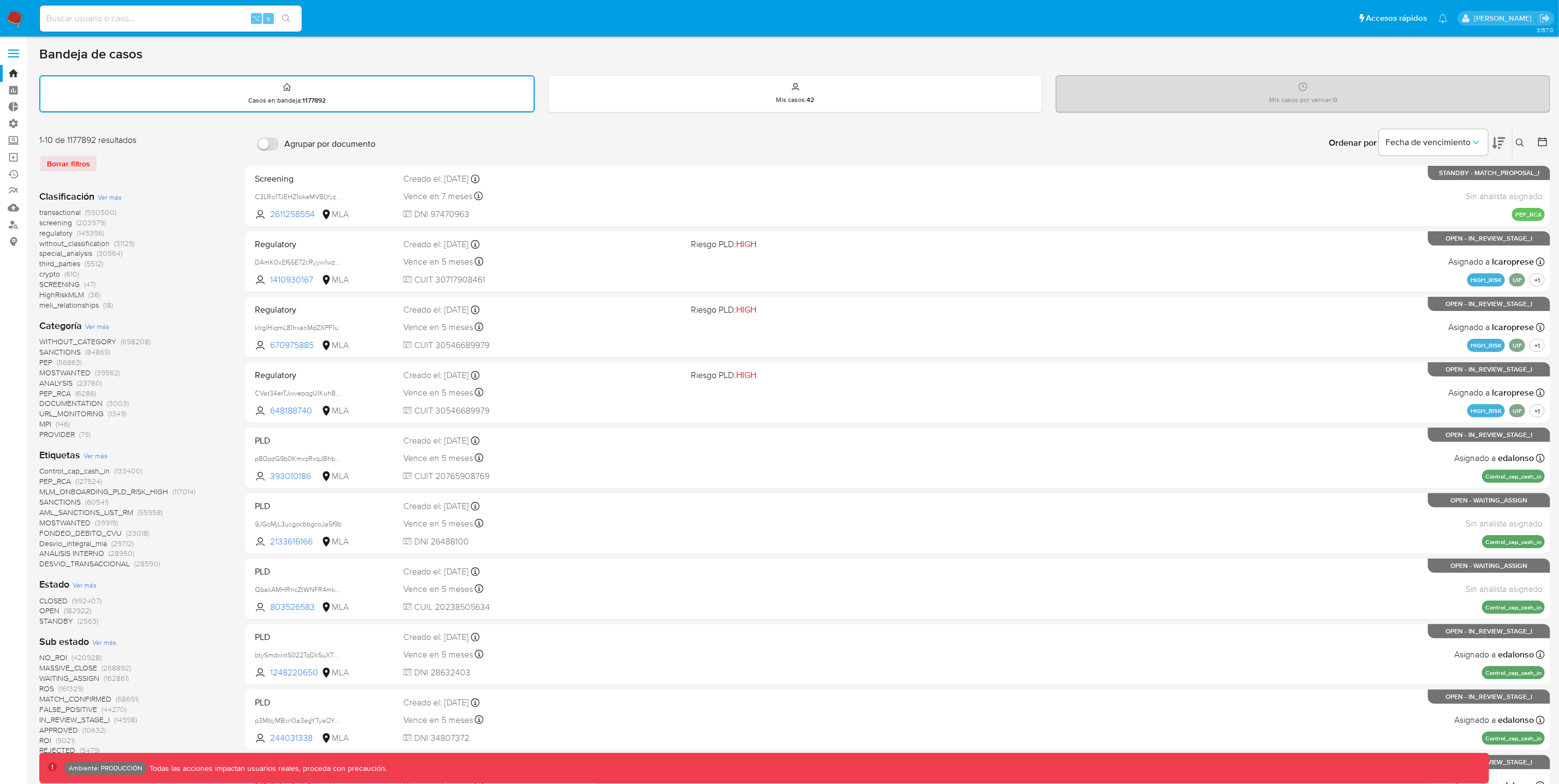
click at [64, 358] on span "(56863)" at bounding box center [69, 362] width 25 height 11
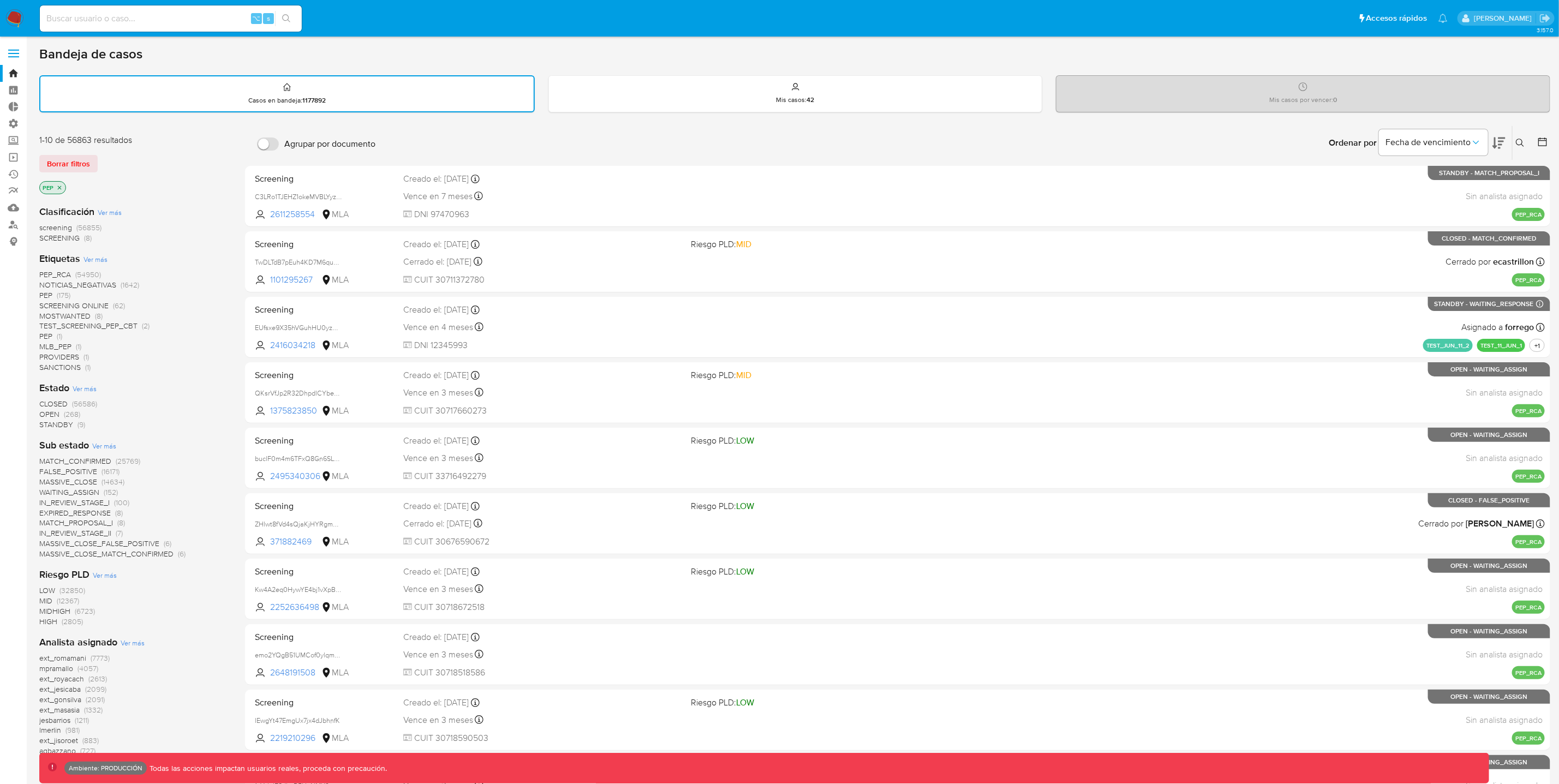
click at [60, 400] on span "CLOSED" at bounding box center [53, 404] width 28 height 11
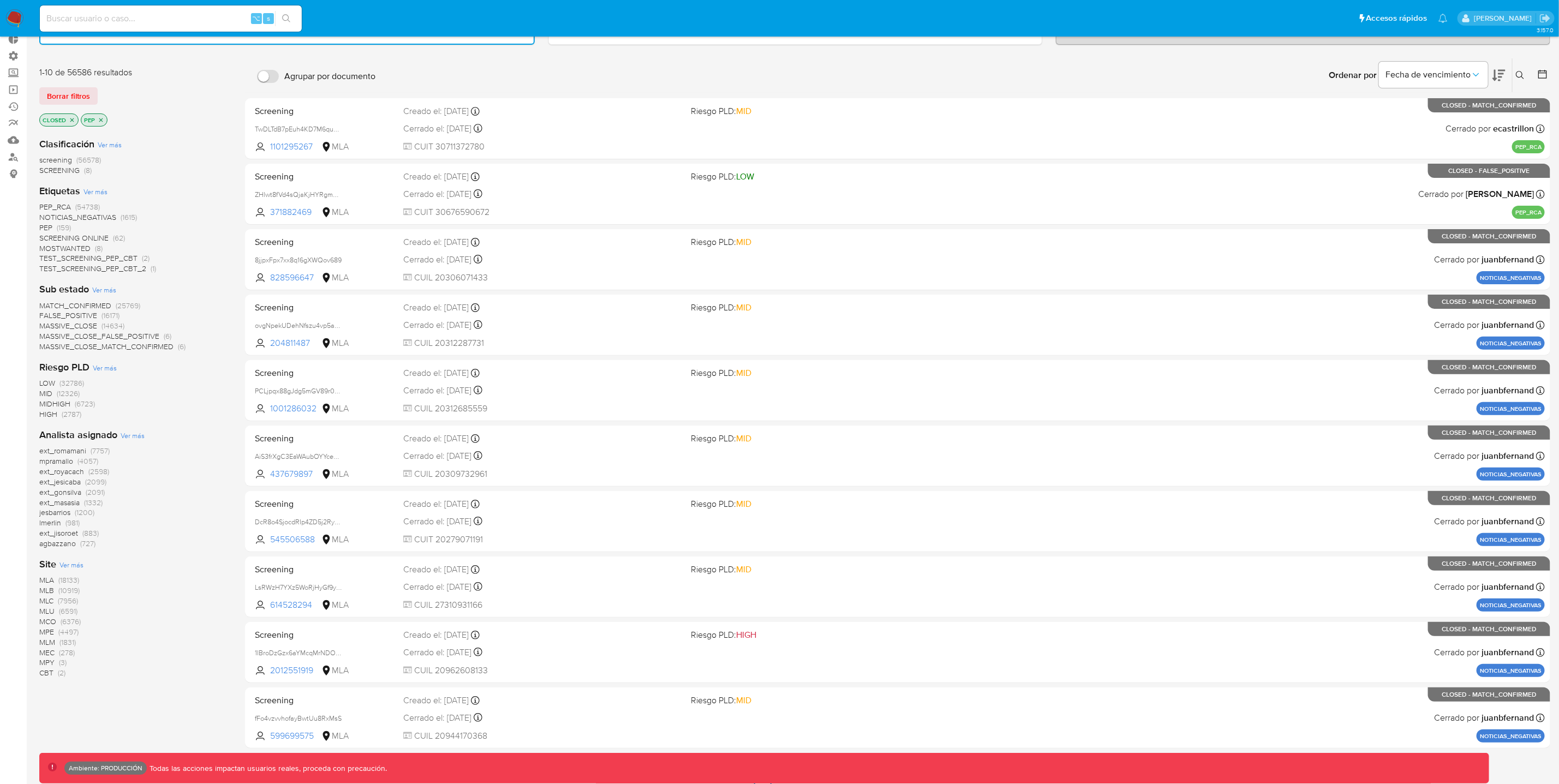
scroll to position [77, 0]
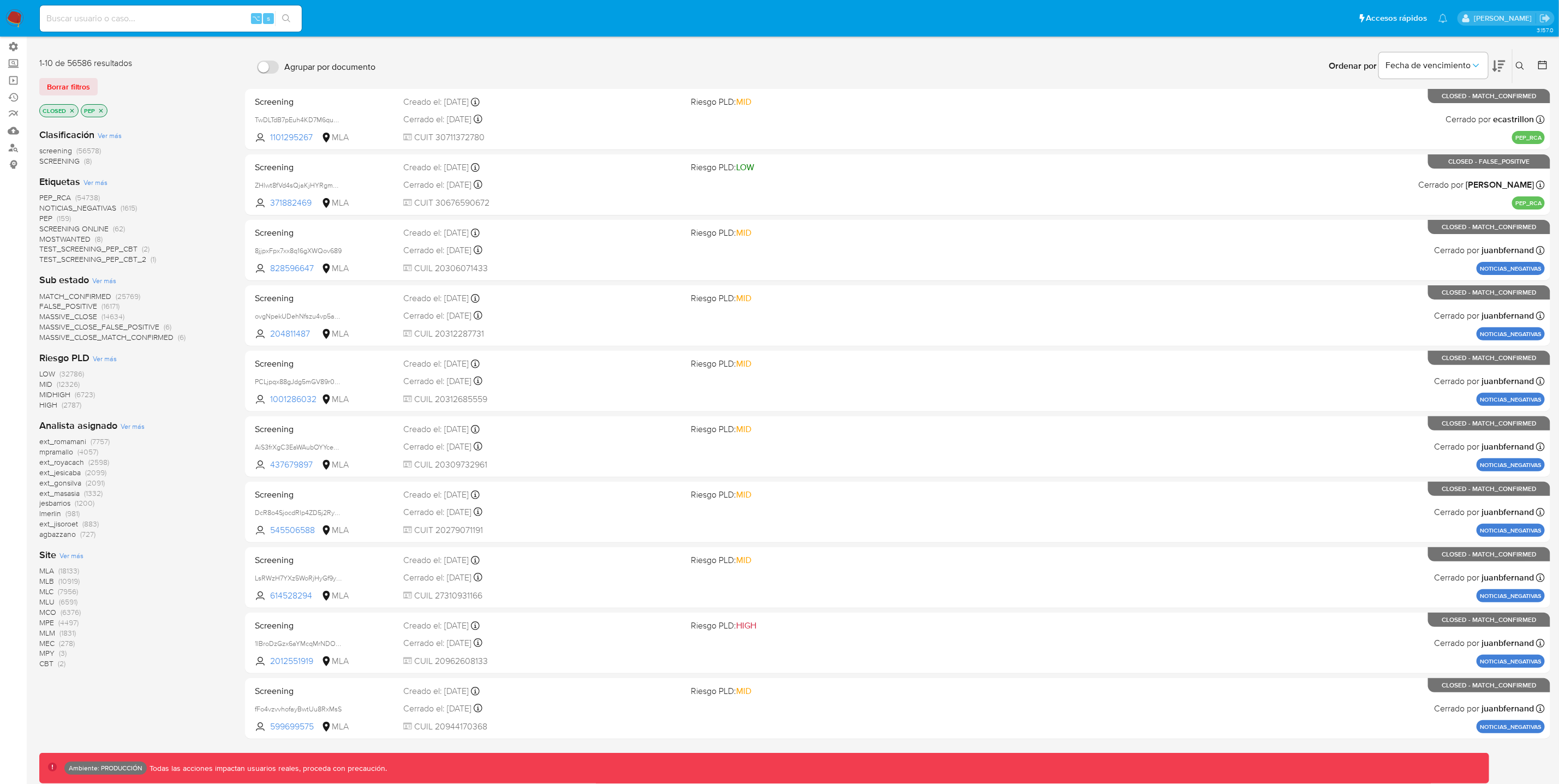
click at [57, 305] on span "FALSE_POSITIVE" at bounding box center [68, 306] width 58 height 11
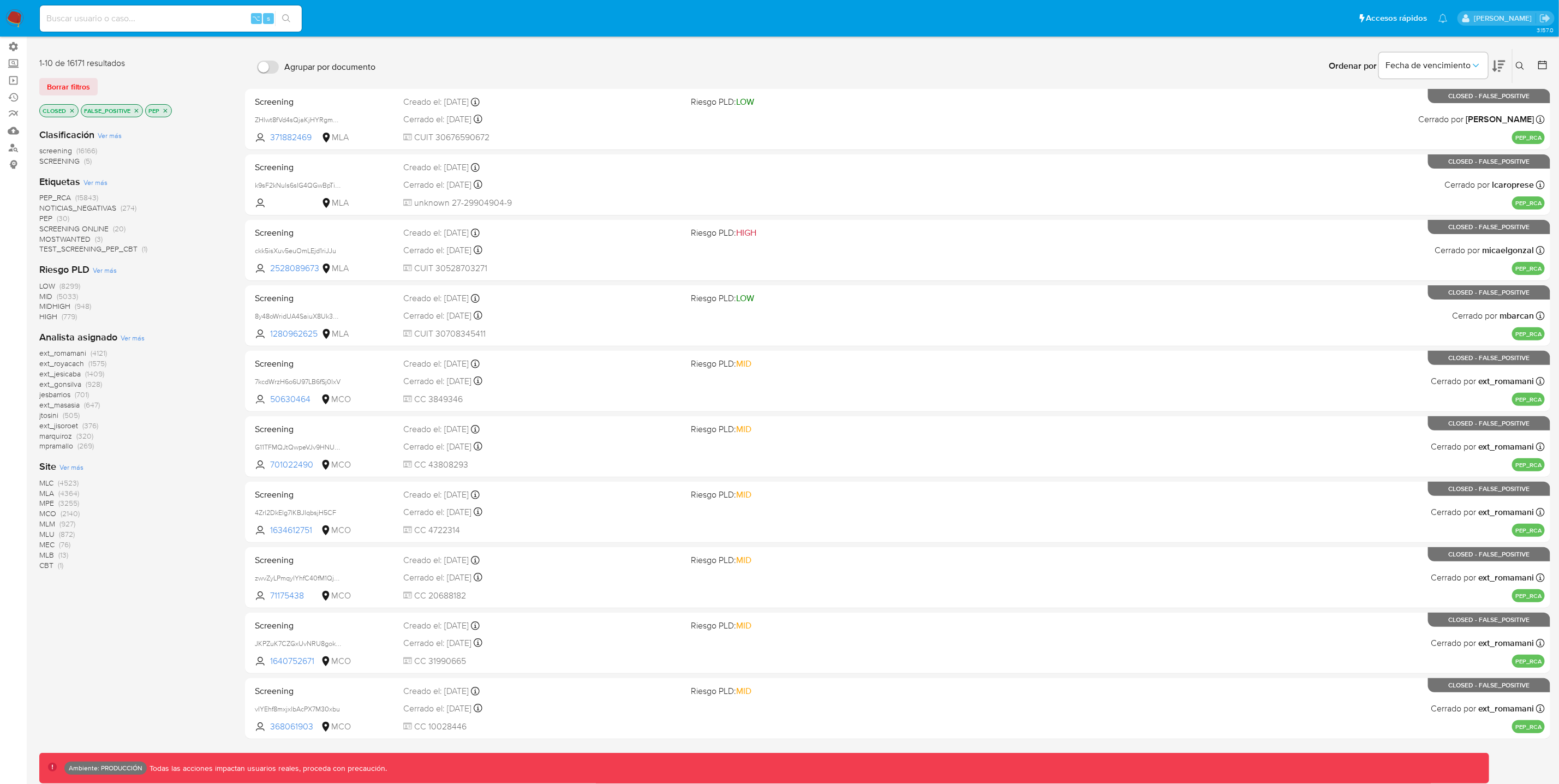
click at [82, 392] on span "(701)" at bounding box center [82, 395] width 14 height 11
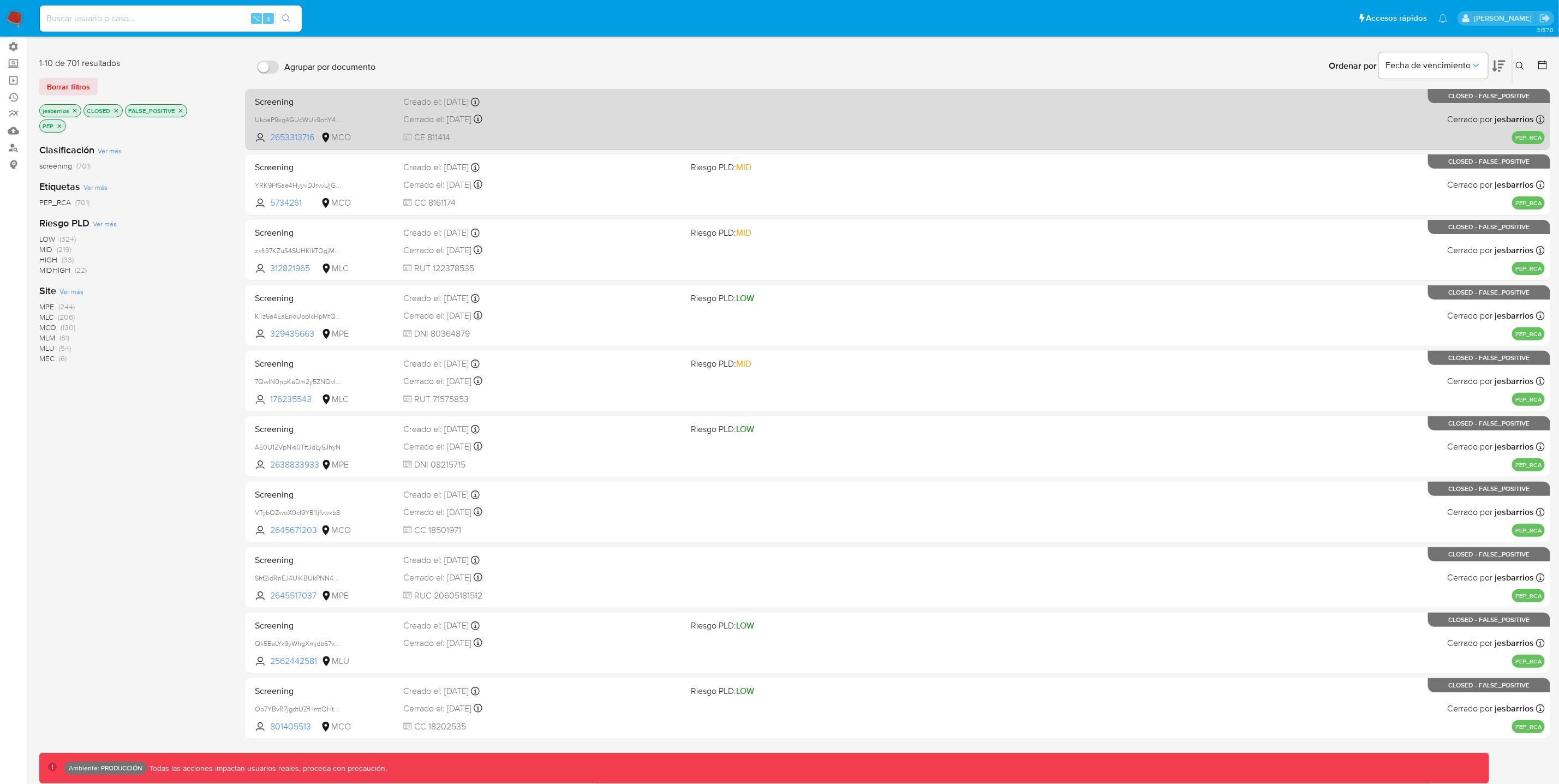
click at [740, 132] on div "Screening UkoaP9xg4GUcWUk9ohY4t6tm 2653313716 MCO Creado el: 26/08/2025 Creado …" at bounding box center [898, 120] width 1294 height 55
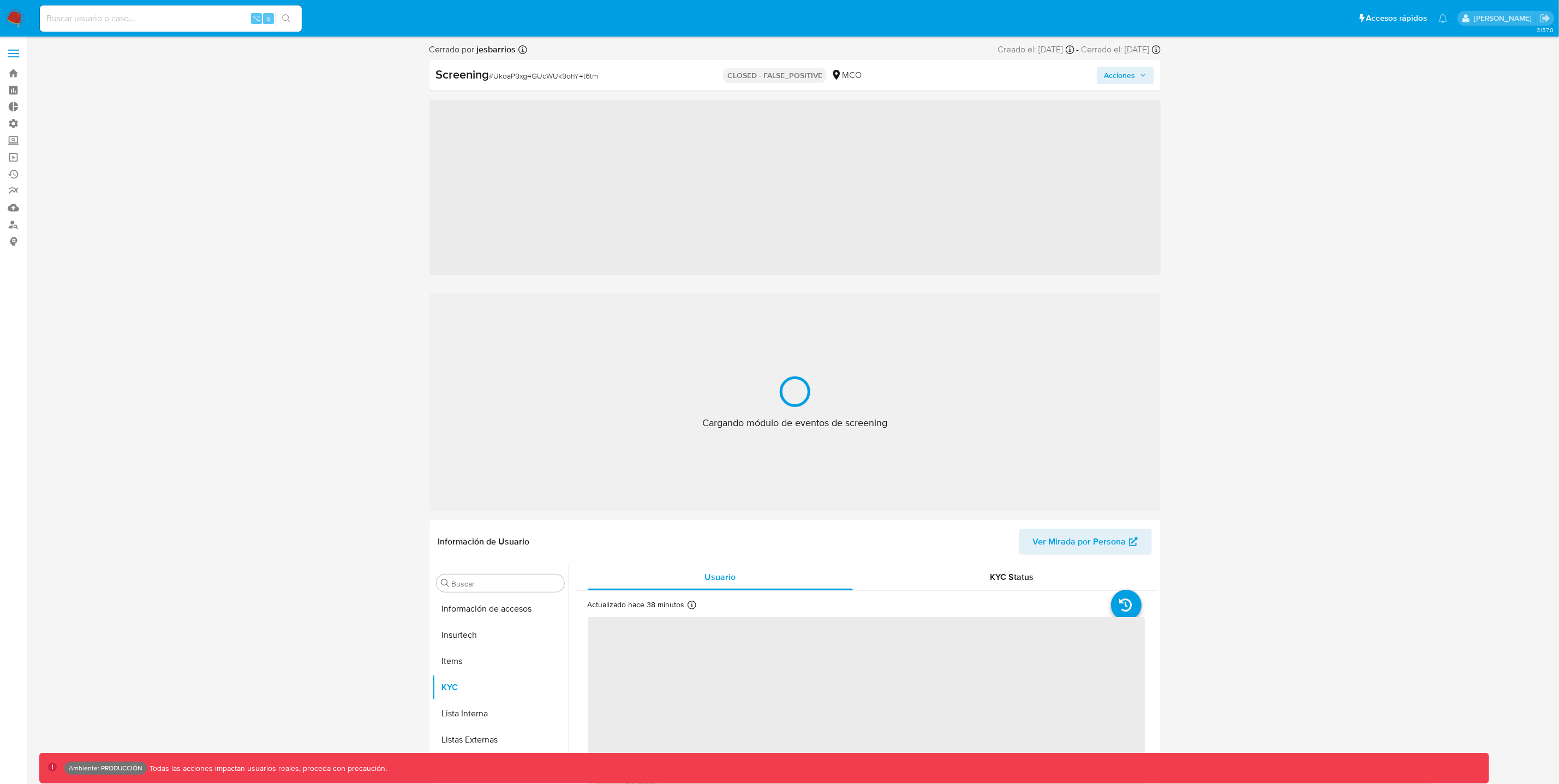
scroll to position [461, 0]
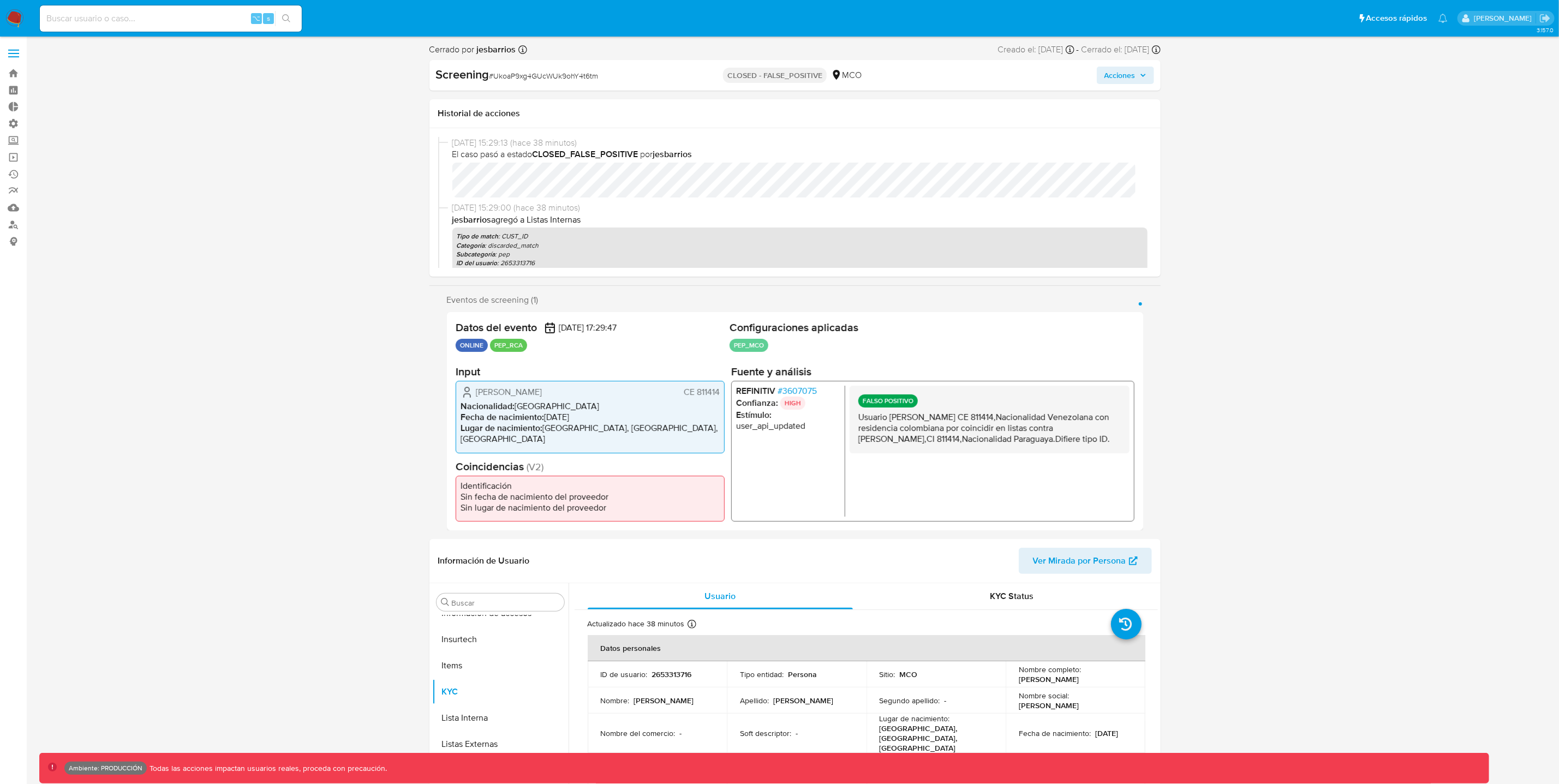
select select "10"
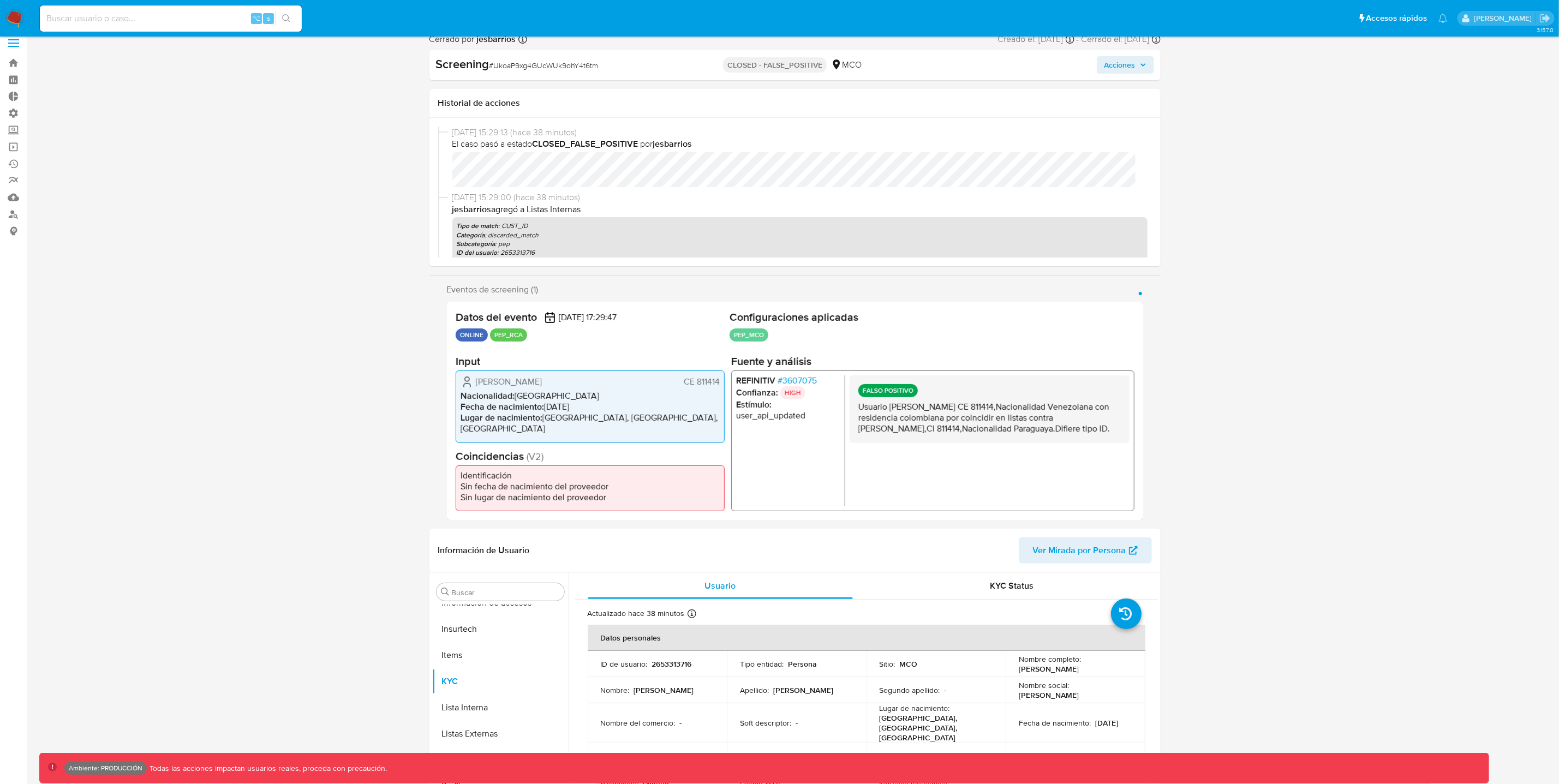
scroll to position [0, 0]
